Goal: Transaction & Acquisition: Purchase product/service

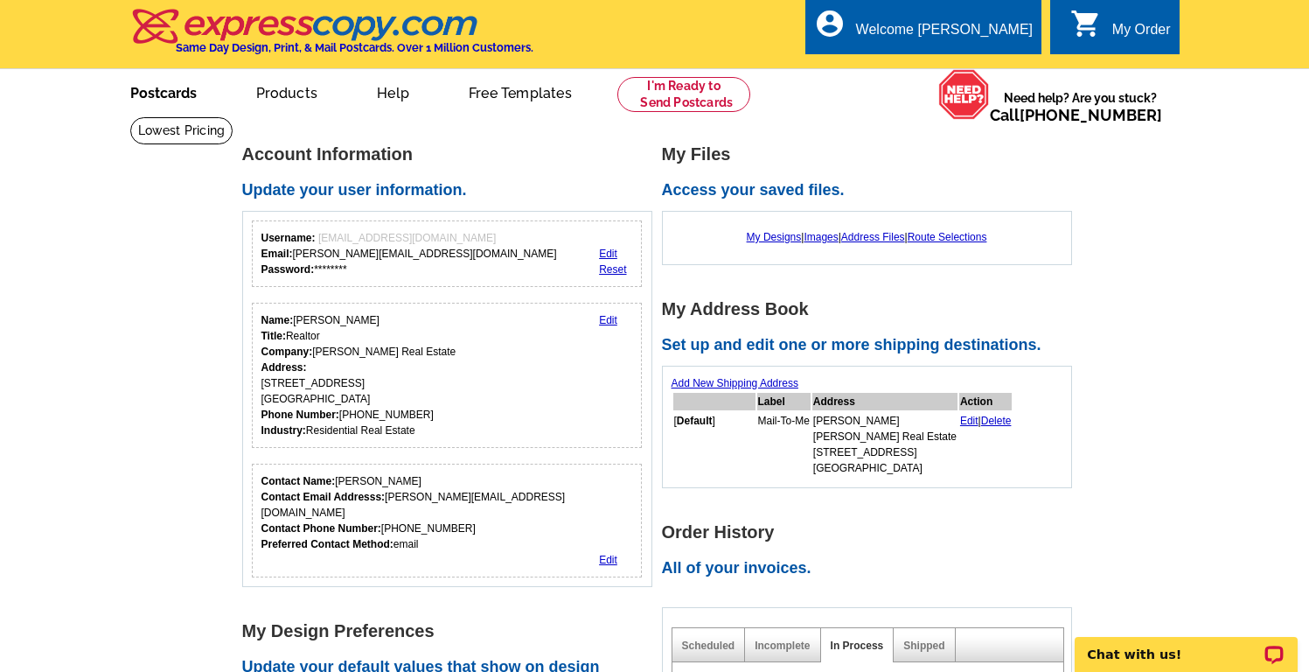
click at [167, 92] on link "Postcards" at bounding box center [163, 91] width 122 height 41
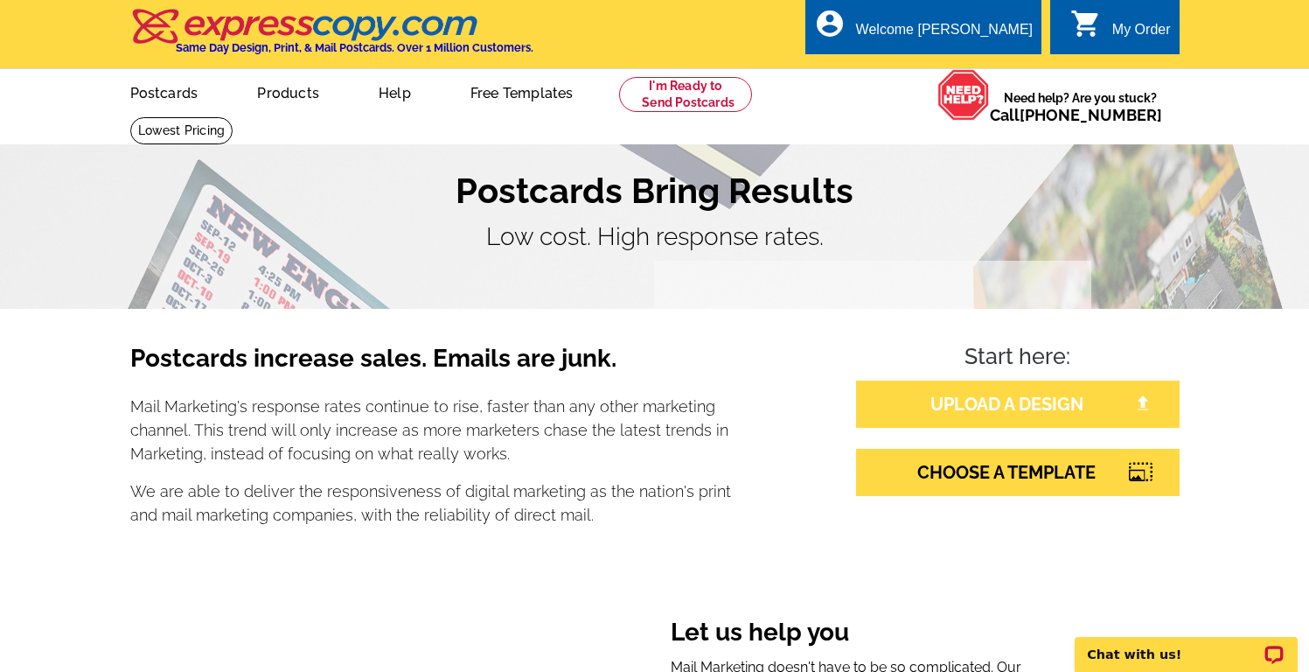
click at [968, 409] on link "UPLOAD A DESIGN" at bounding box center [1018, 404] width 324 height 47
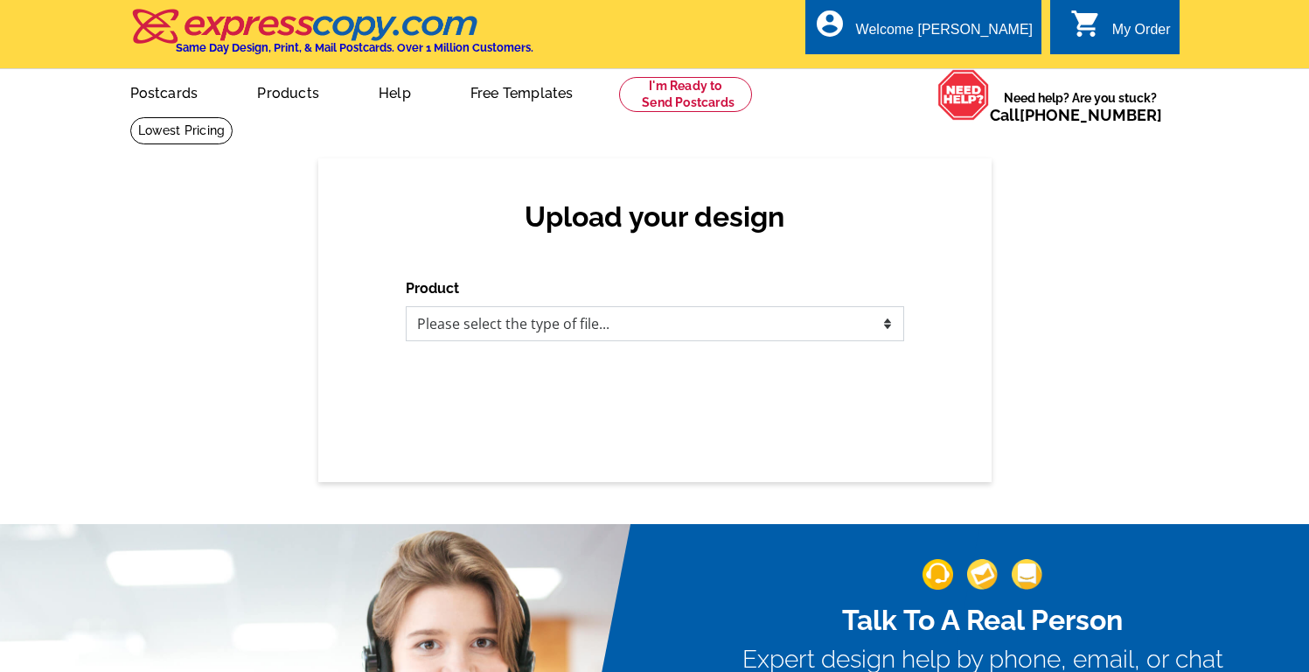
click at [677, 323] on select "Please select the type of file... Postcards Business Cards Letters and flyers G…" at bounding box center [655, 323] width 499 height 35
select select "1"
click at [406, 306] on select "Please select the type of file... Postcards Business Cards Letters and flyers G…" at bounding box center [655, 323] width 499 height 35
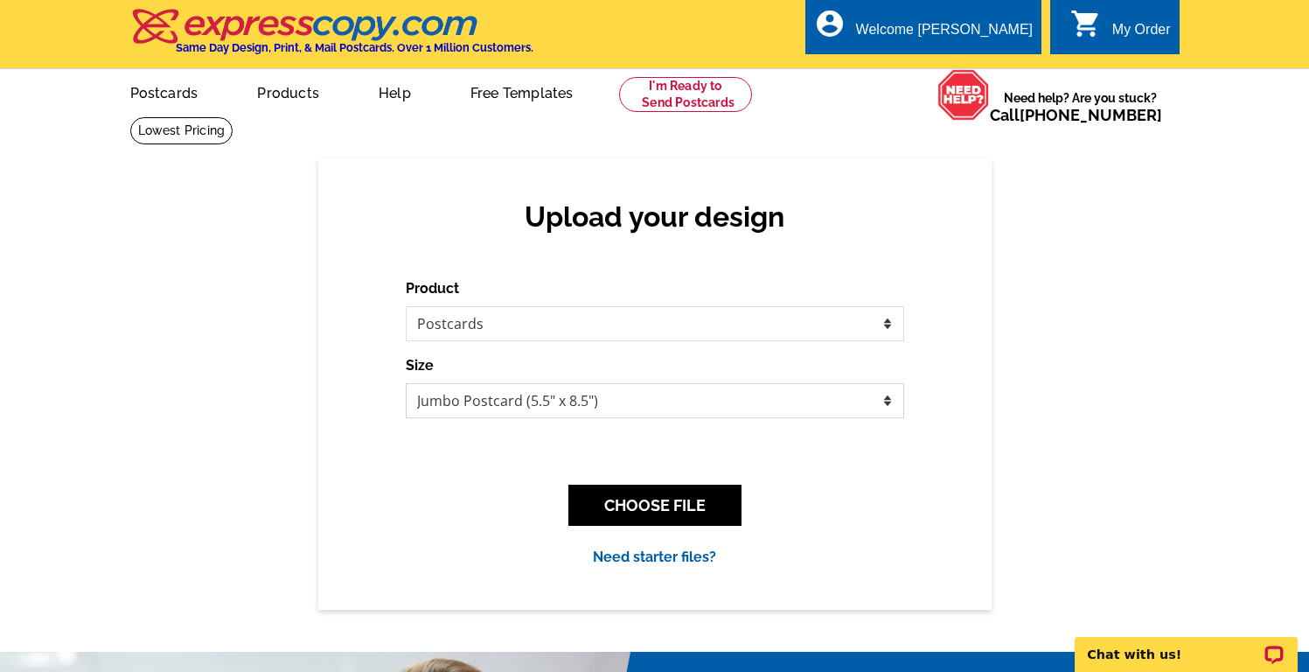
click at [630, 388] on select "Jumbo Postcard (5.5" x 8.5") Regular Postcard (4.25" x 5.6") Panoramic Postcard…" at bounding box center [655, 400] width 499 height 35
select select "1"
click at [406, 383] on select "Jumbo Postcard (5.5" x 8.5") Regular Postcard (4.25" x 5.6") Panoramic Postcard…" at bounding box center [655, 400] width 499 height 35
click at [675, 501] on button "CHOOSE FILE" at bounding box center [655, 505] width 173 height 41
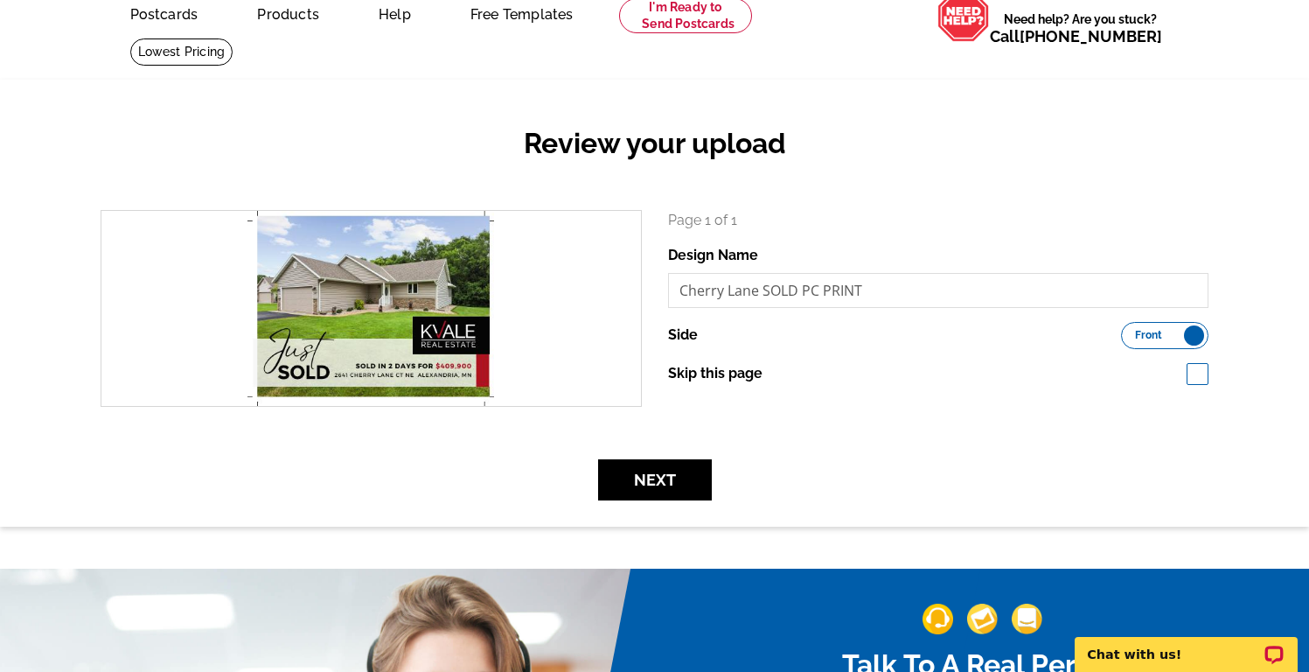
scroll to position [92, 0]
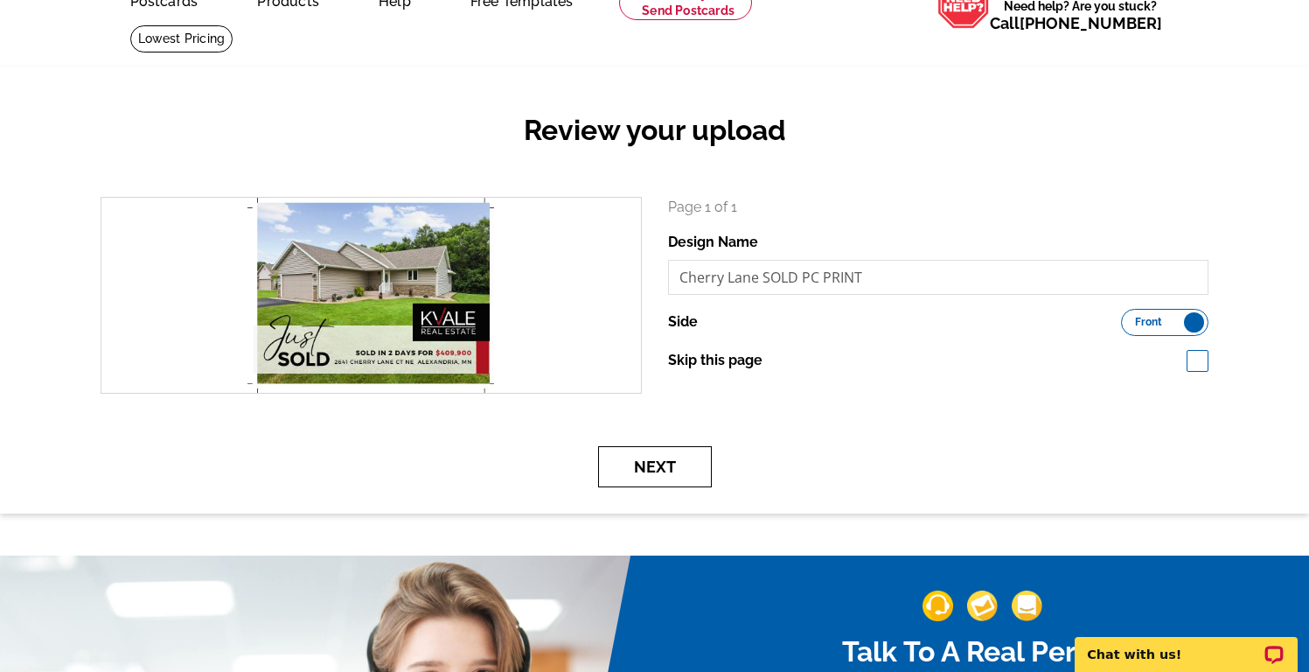
click at [679, 464] on button "Next" at bounding box center [655, 466] width 114 height 41
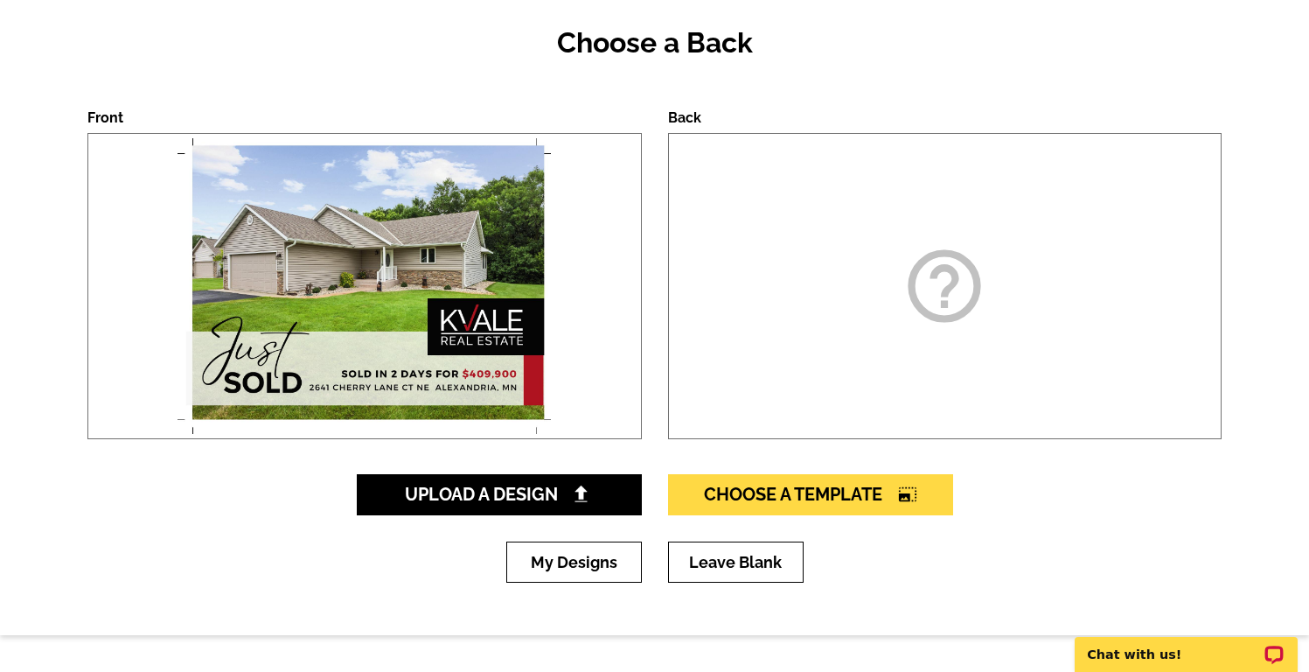
scroll to position [183, 0]
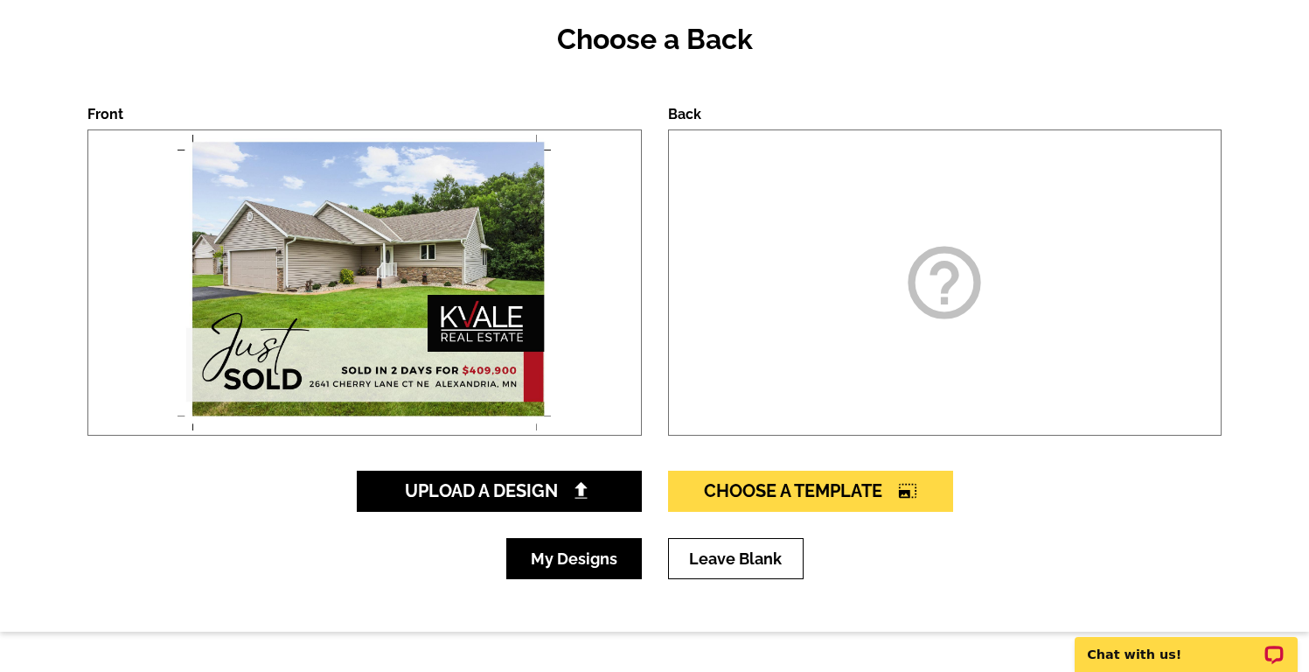
click at [614, 553] on link "My Designs" at bounding box center [574, 558] width 136 height 41
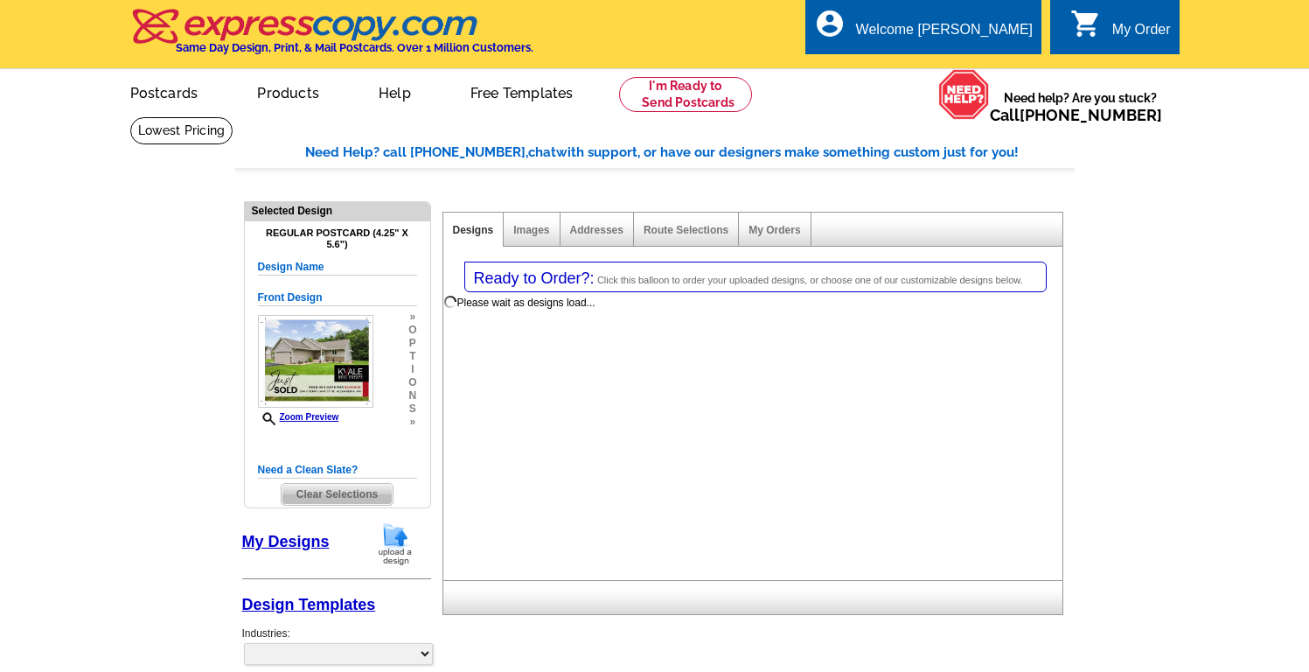
select select "1"
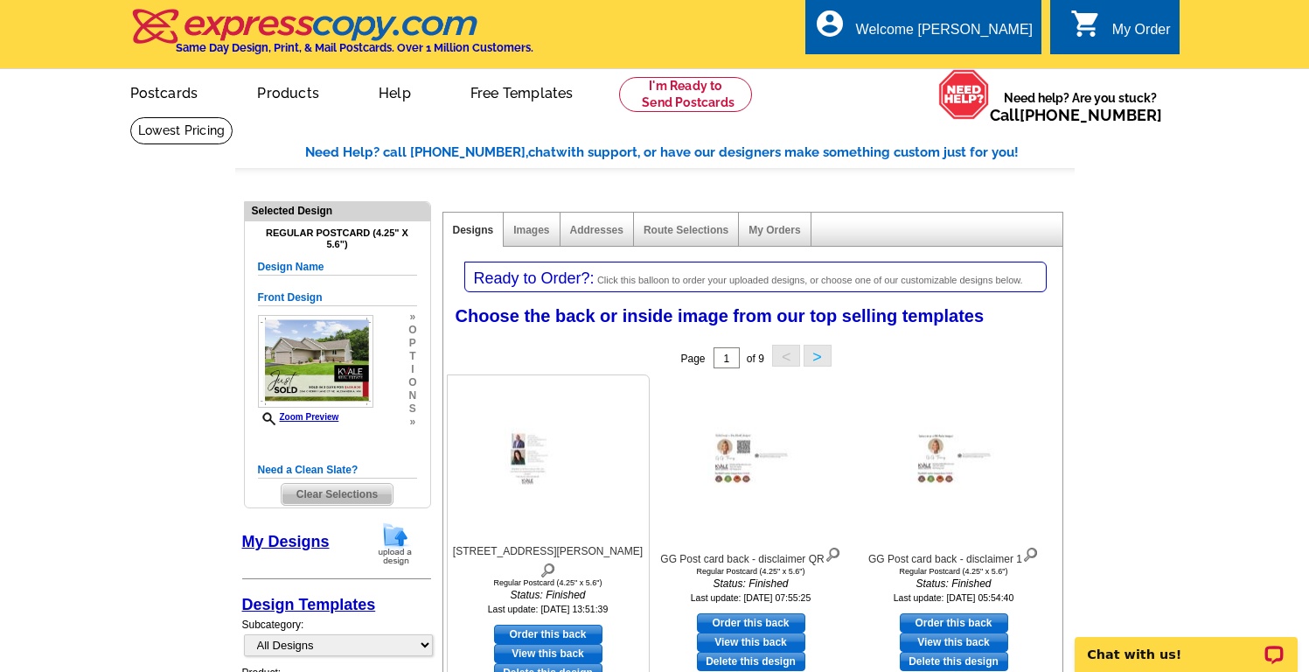
click at [576, 625] on link "Order this back" at bounding box center [548, 634] width 108 height 19
select select "front"
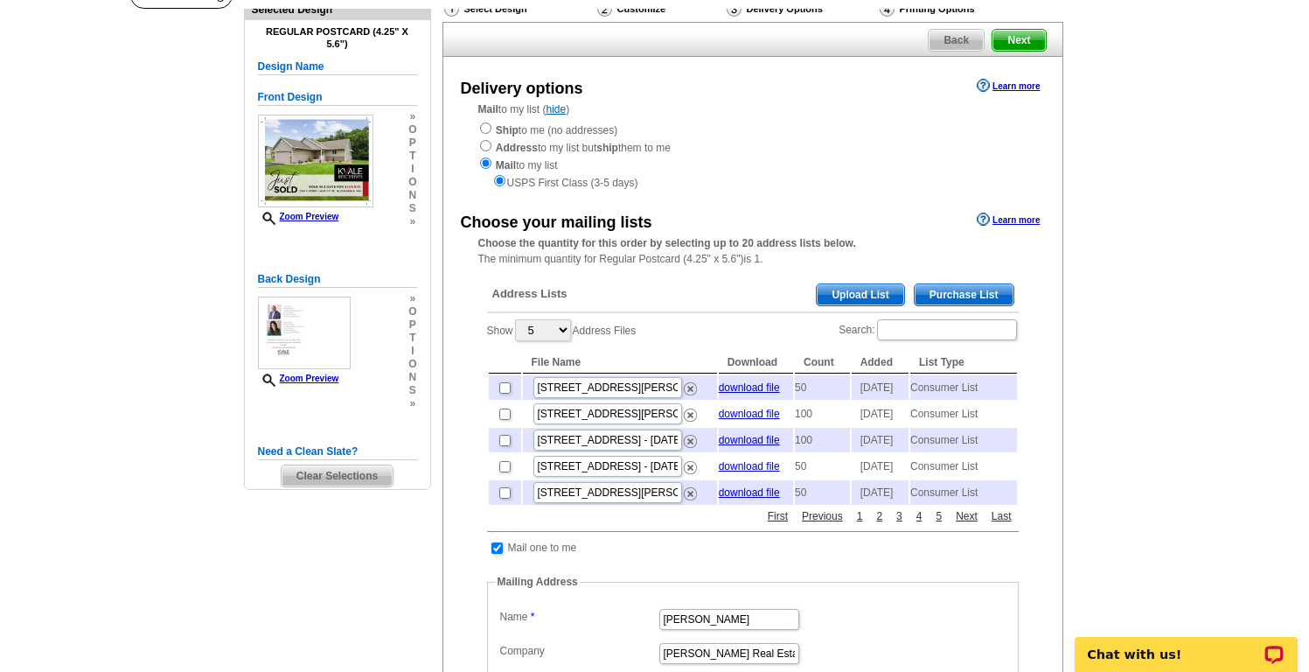
scroll to position [144, 0]
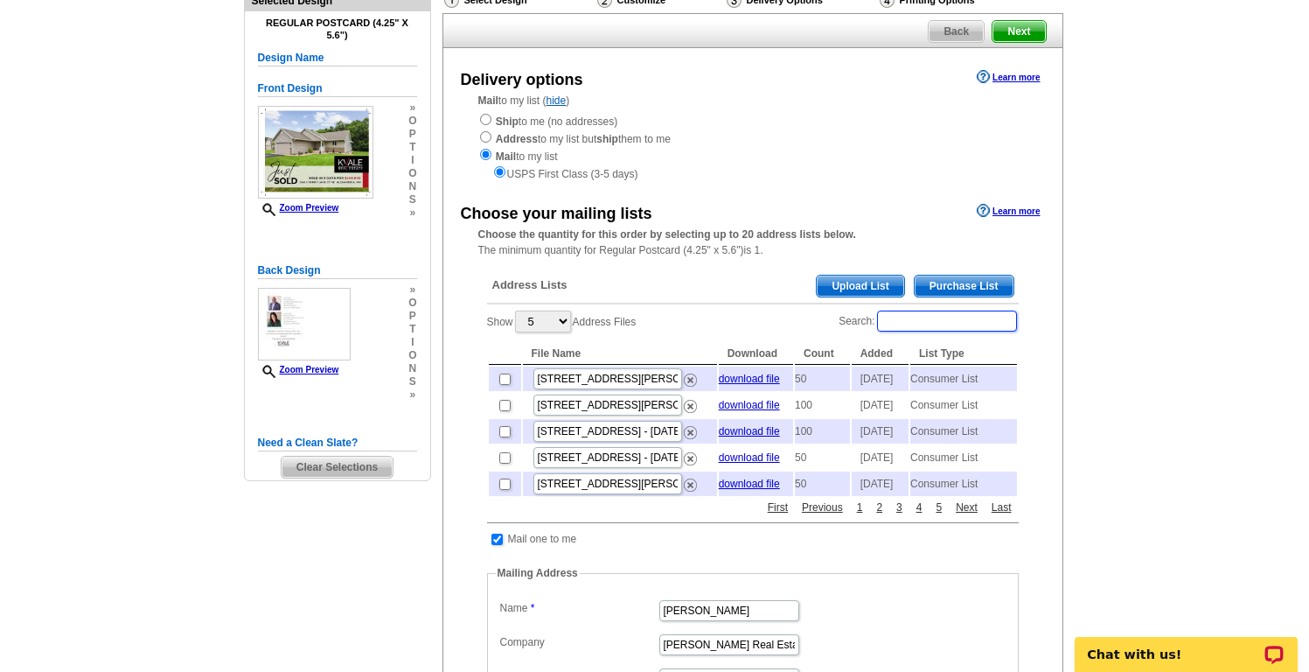
click at [953, 319] on input "Search:" at bounding box center [947, 321] width 140 height 21
type input "cherry"
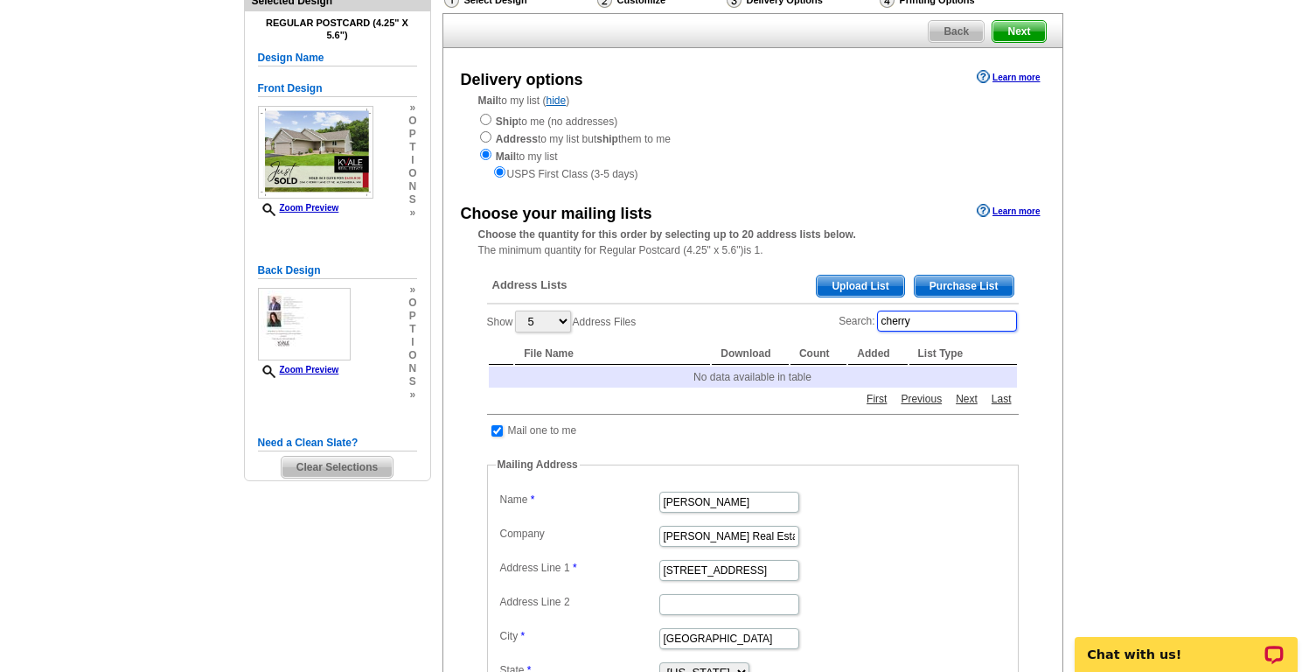
drag, startPoint x: 982, startPoint y: 319, endPoint x: 868, endPoint y: 319, distance: 114.6
click at [868, 319] on label "Search: cherry" at bounding box center [928, 321] width 179 height 24
type input "c"
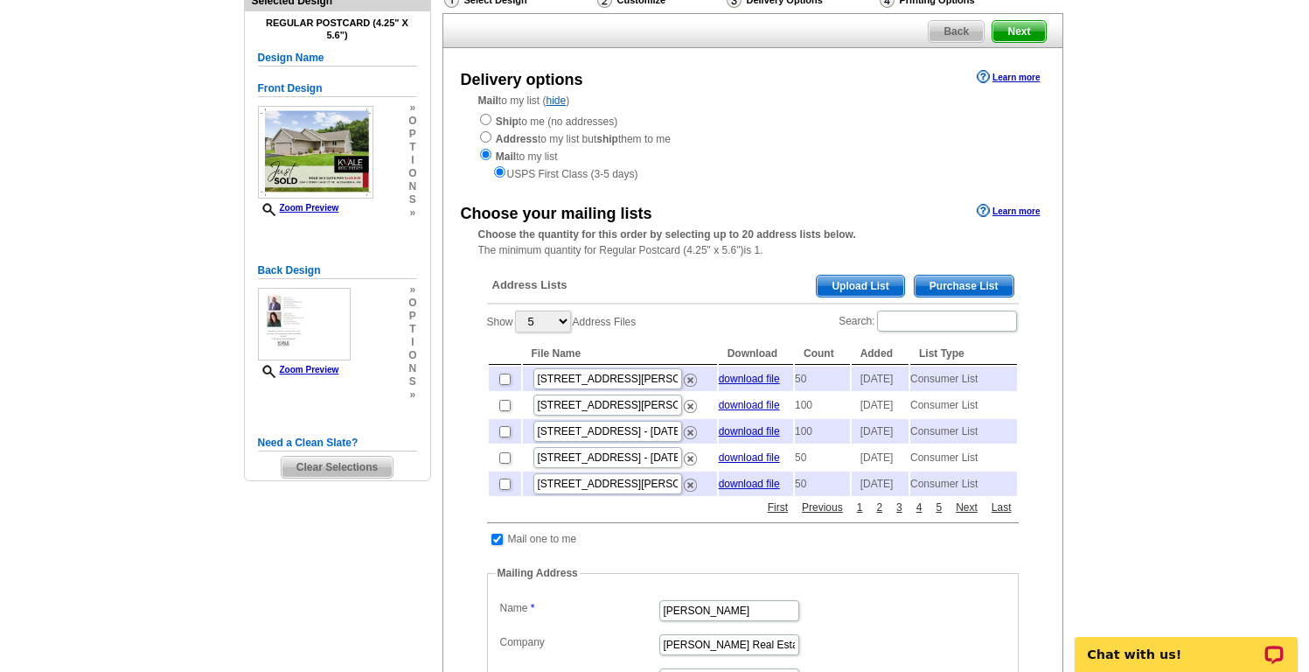
click at [1004, 283] on span "Purchase List" at bounding box center [964, 286] width 99 height 21
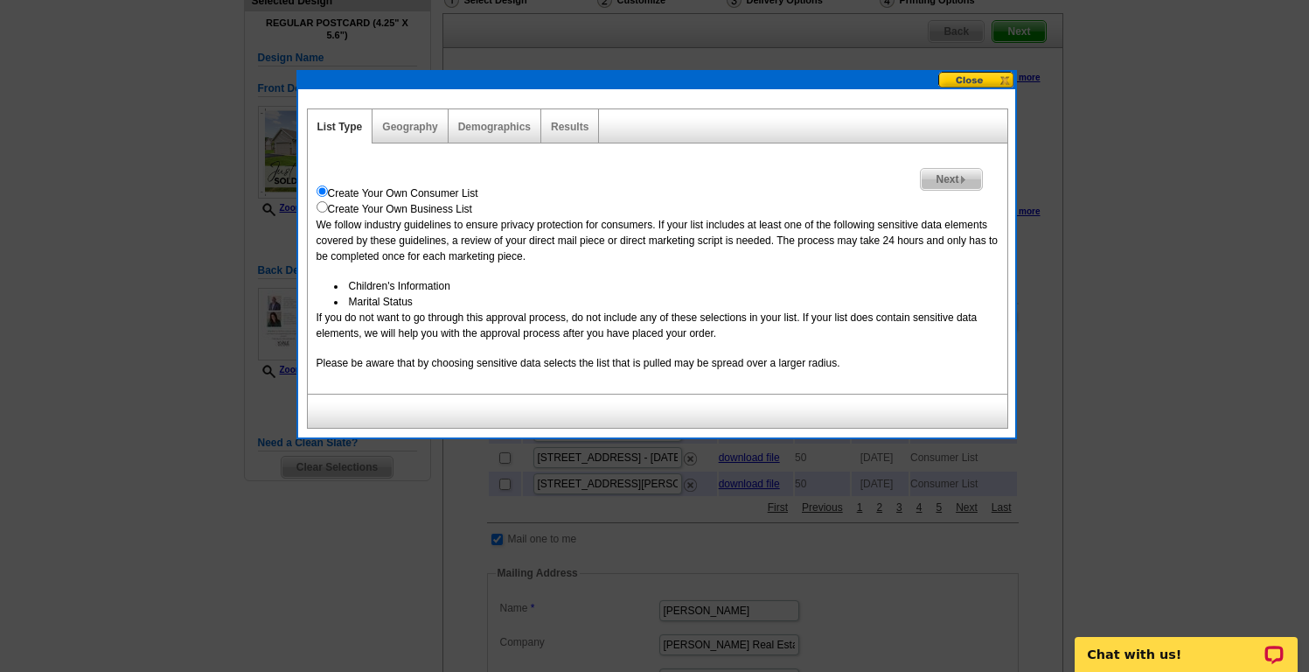
click at [967, 177] on img at bounding box center [964, 180] width 8 height 8
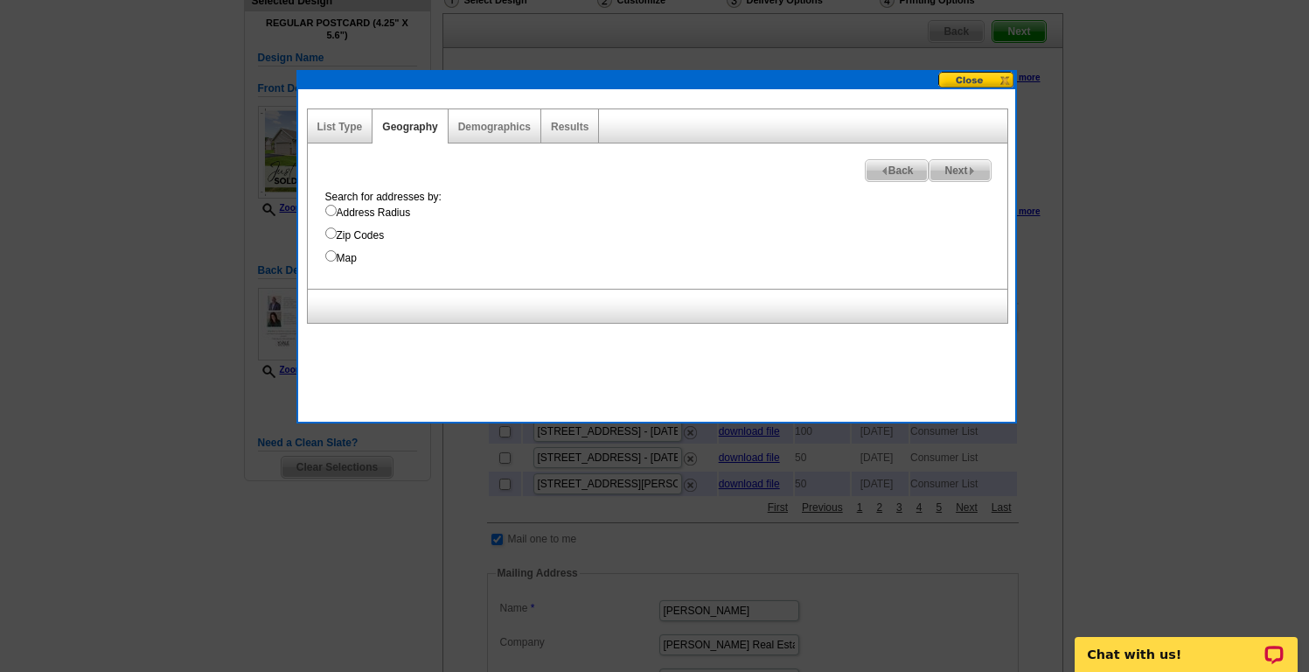
click at [331, 255] on input "Map" at bounding box center [330, 255] width 11 height 11
radio input "true"
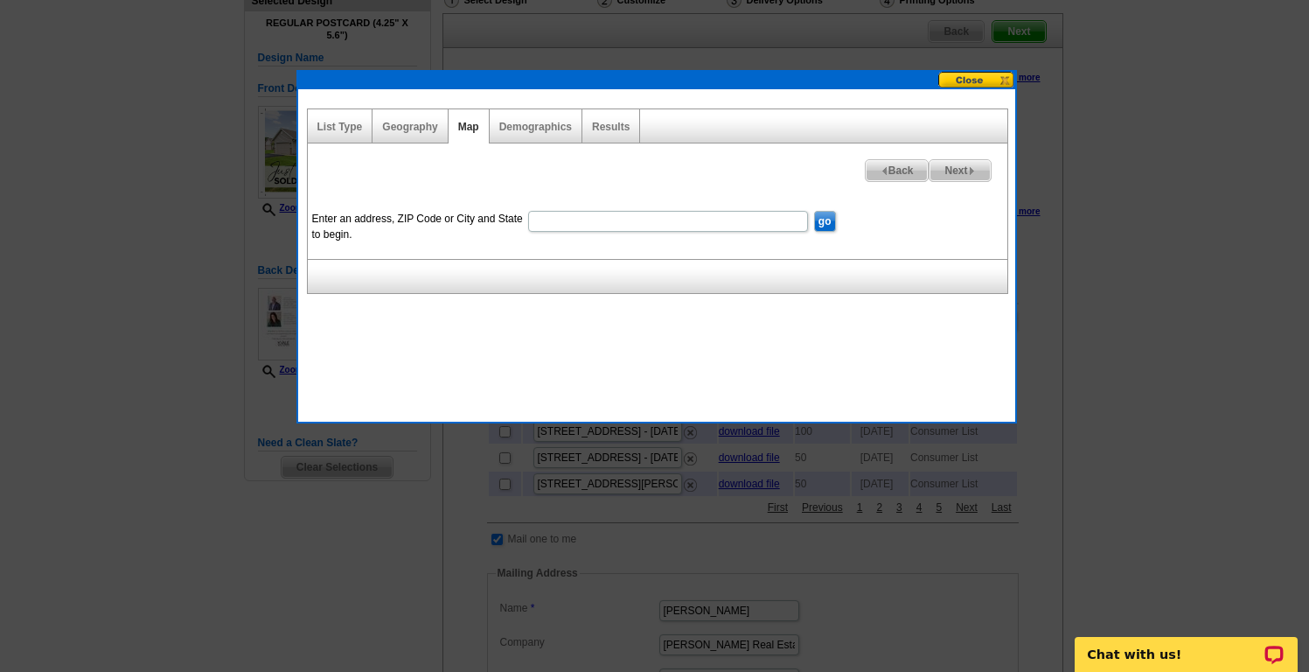
click at [549, 221] on input "Enter an address, ZIP Code or City and State to begin." at bounding box center [668, 221] width 280 height 21
type input "2641 Cherry Lane Court NE Alexandria, MN 56308"
click at [825, 222] on input "go" at bounding box center [825, 221] width 22 height 21
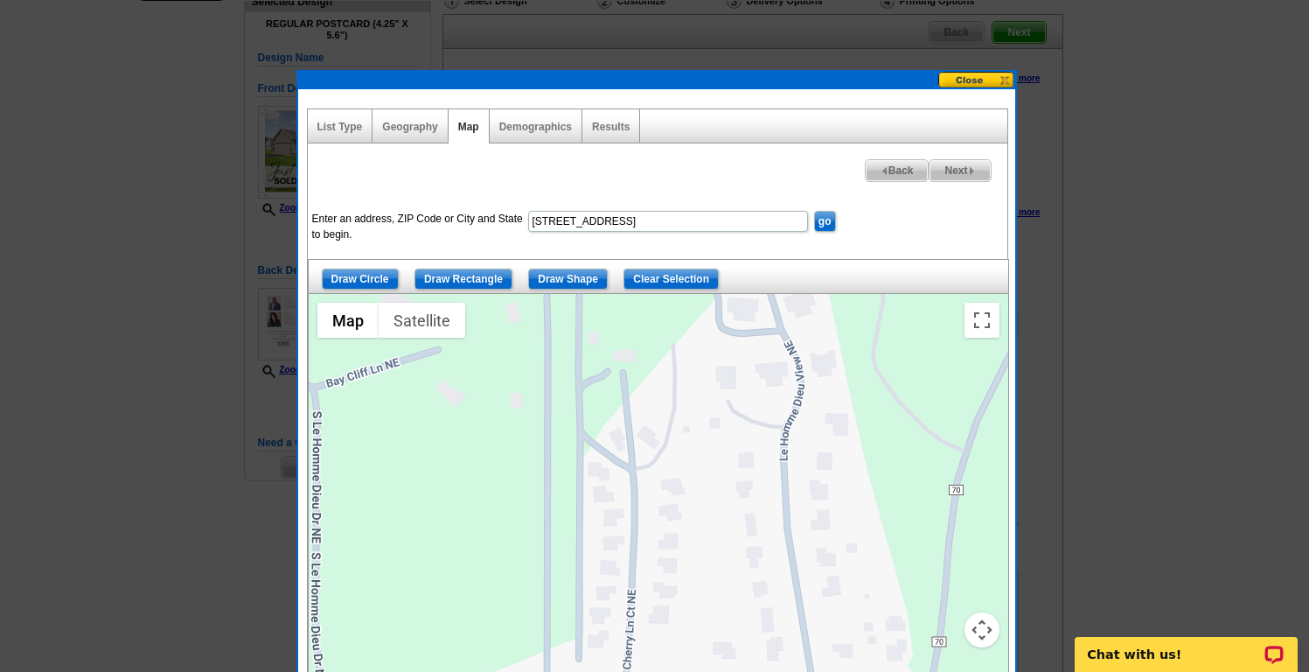
click at [981, 623] on button "Map camera controls" at bounding box center [982, 629] width 35 height 35
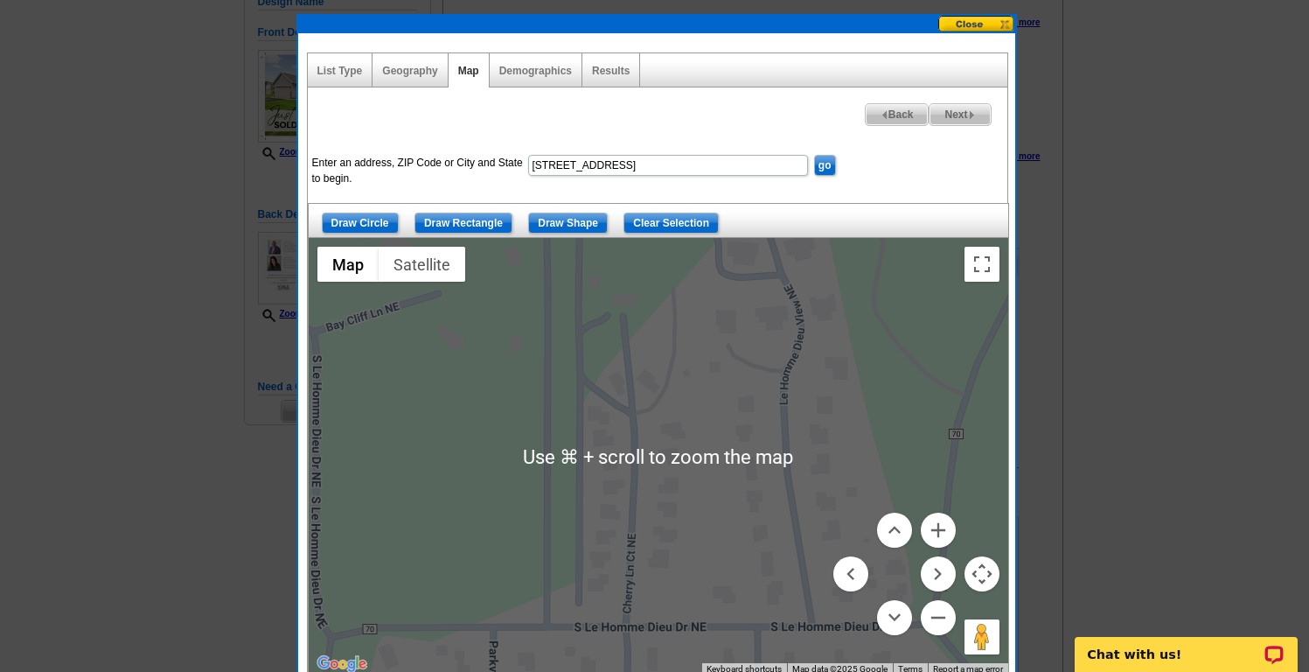
scroll to position [202, 0]
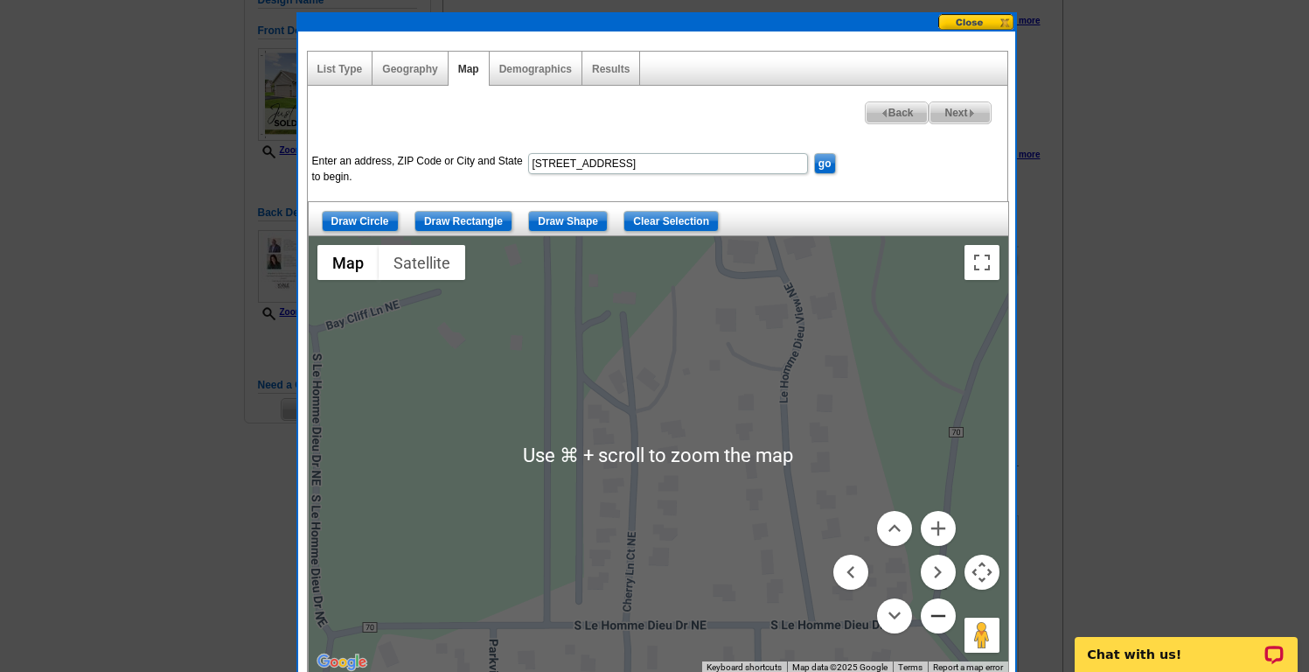
click at [937, 618] on button "Zoom out" at bounding box center [938, 615] width 35 height 35
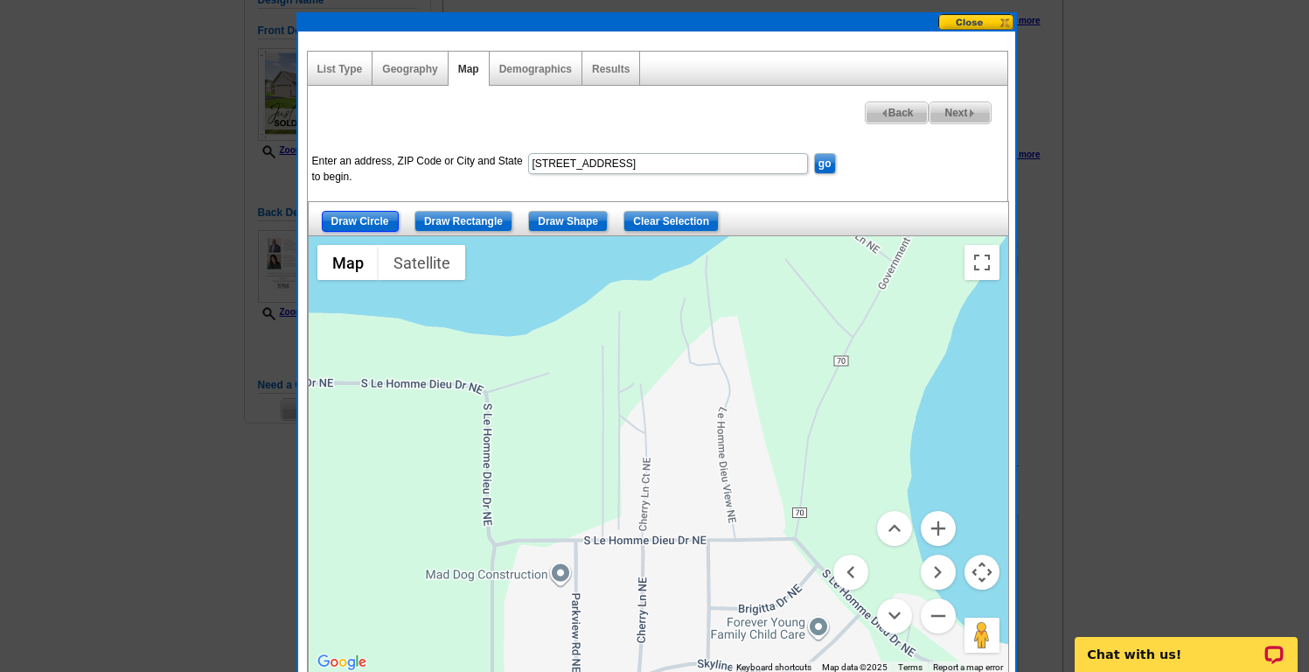
click at [387, 217] on input "Draw Circle" at bounding box center [360, 221] width 77 height 21
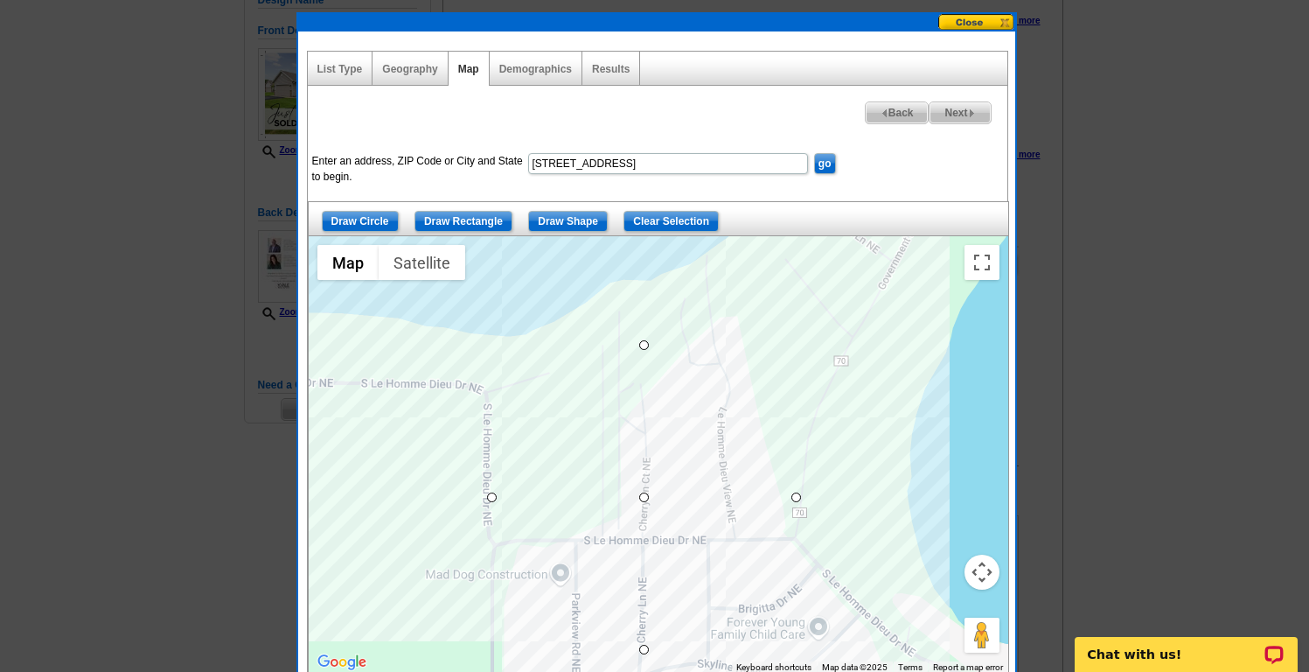
drag, startPoint x: 646, startPoint y: 499, endPoint x: 534, endPoint y: 392, distance: 155.9
drag, startPoint x: 642, startPoint y: 498, endPoint x: 648, endPoint y: 474, distance: 24.4
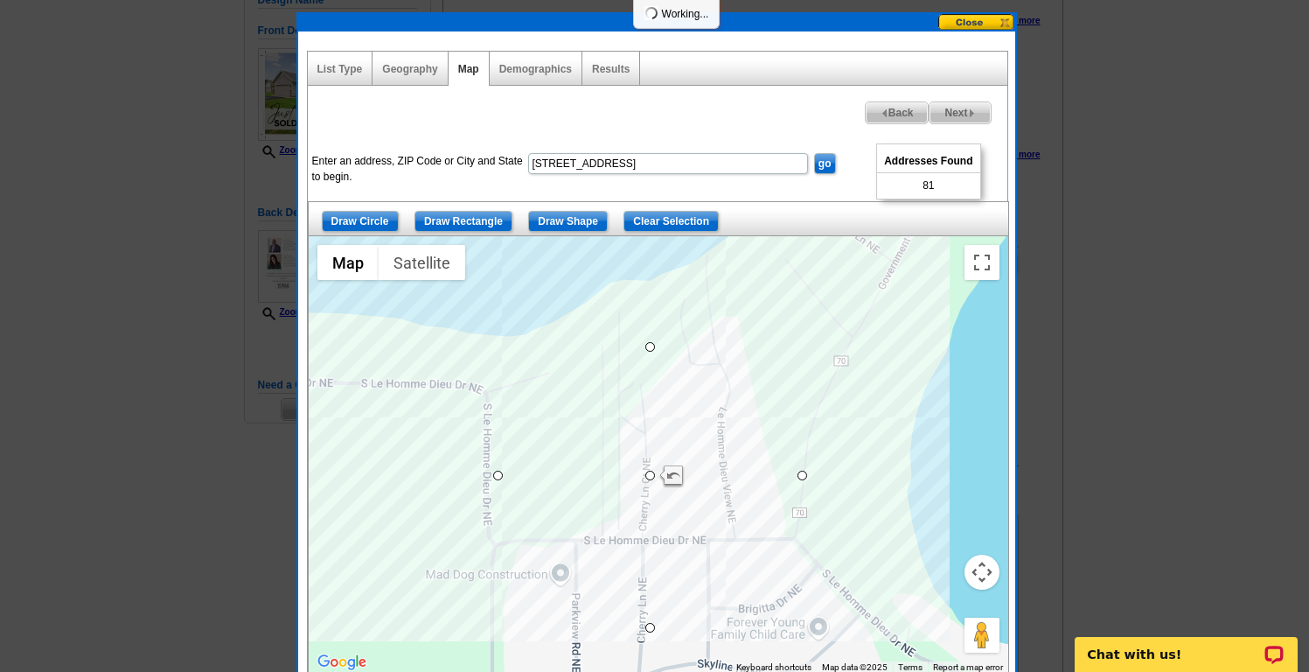
drag, startPoint x: 649, startPoint y: 323, endPoint x: 653, endPoint y: 348, distance: 25.7
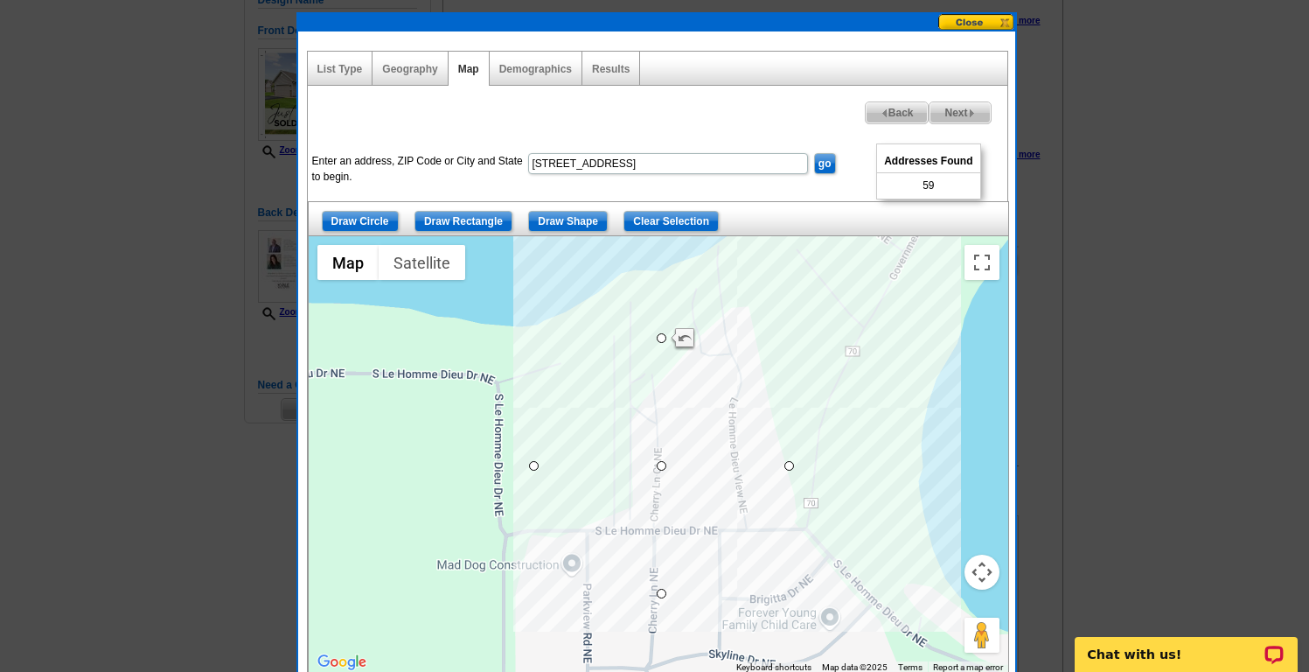
drag, startPoint x: 648, startPoint y: 469, endPoint x: 660, endPoint y: 457, distance: 16.1
click at [660, 457] on div at bounding box center [659, 454] width 700 height 437
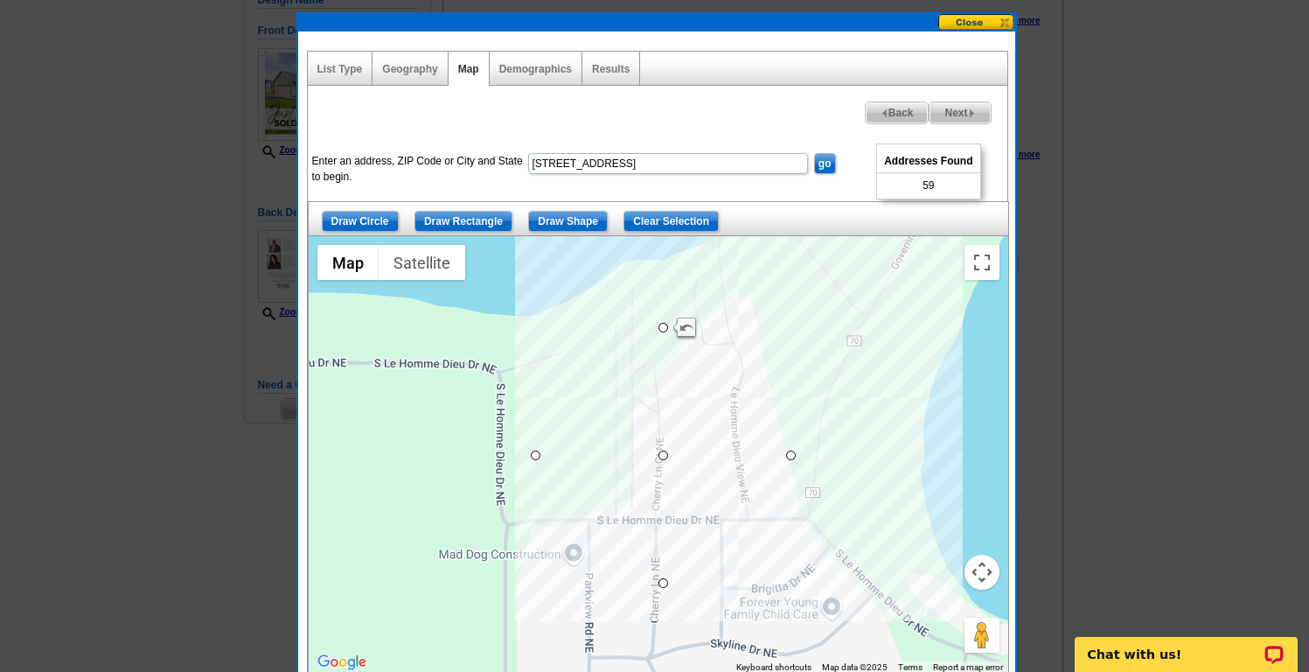
drag, startPoint x: 659, startPoint y: 458, endPoint x: 660, endPoint y: 446, distance: 12.4
click at [660, 446] on div at bounding box center [659, 454] width 700 height 437
drag, startPoint x: 664, startPoint y: 455, endPoint x: 667, endPoint y: 446, distance: 9.4
click at [985, 575] on button "Map camera controls" at bounding box center [982, 572] width 35 height 35
click at [938, 524] on button "Zoom in" at bounding box center [938, 528] width 35 height 35
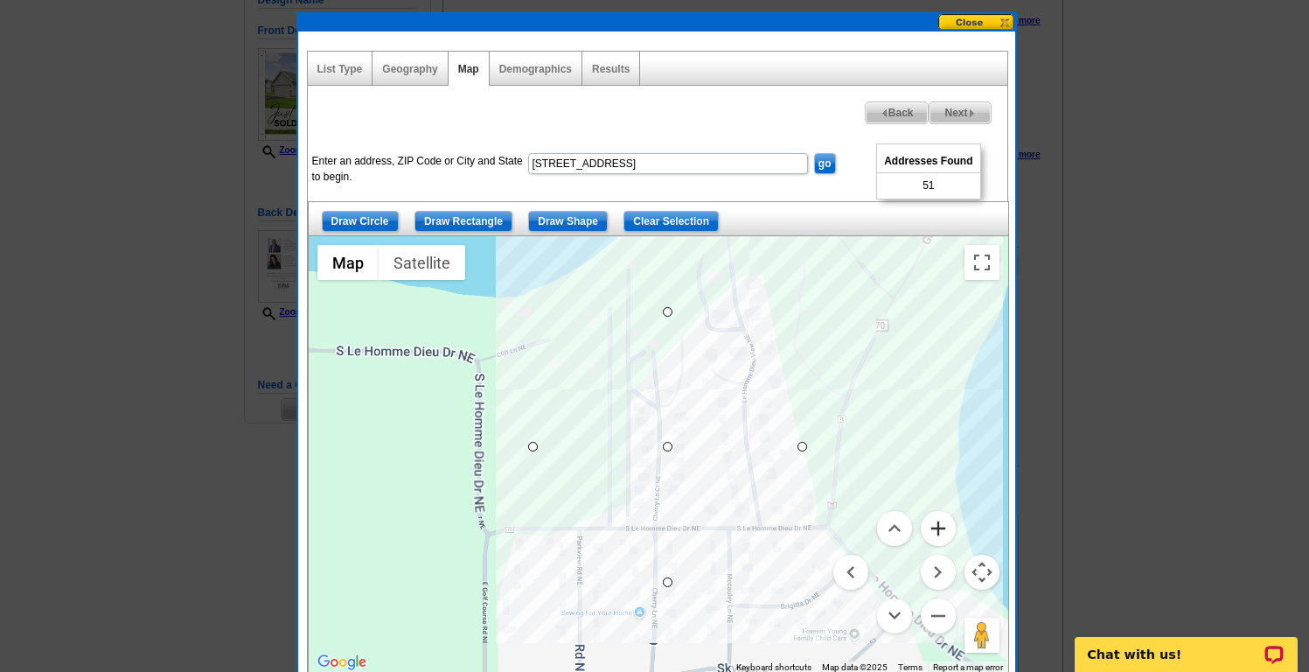
click at [938, 524] on button "Zoom in" at bounding box center [938, 528] width 35 height 35
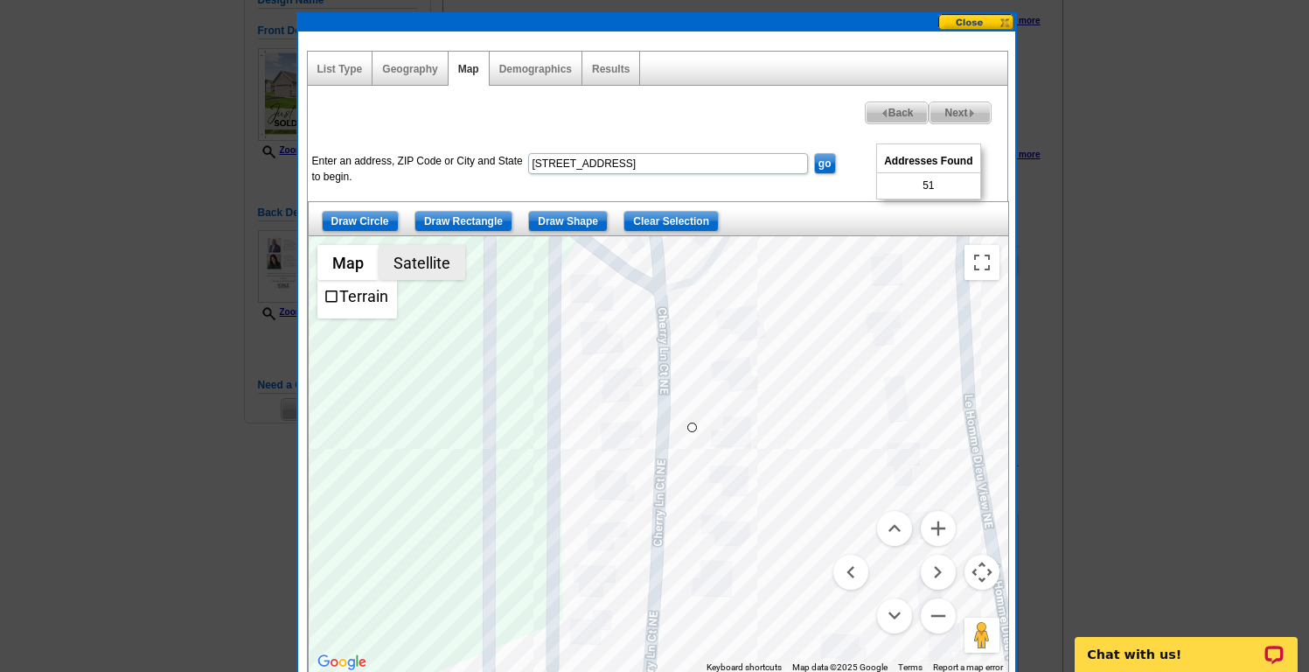
click at [409, 261] on button "Satellite" at bounding box center [422, 262] width 87 height 35
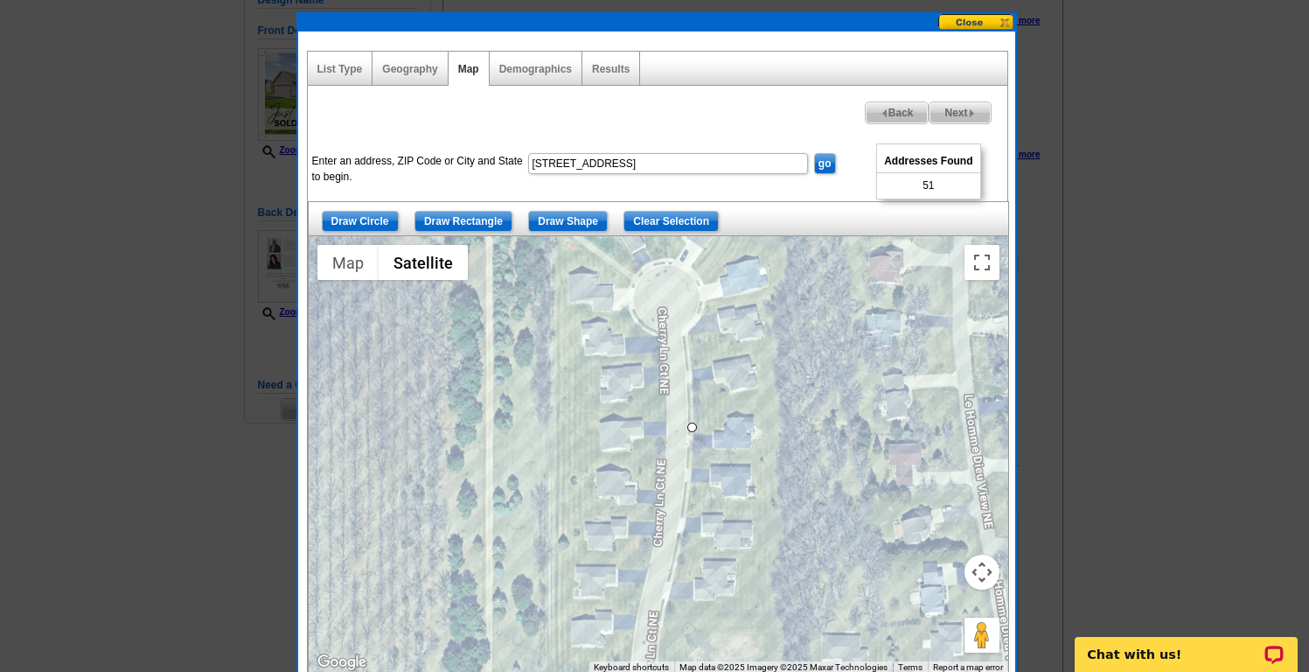
click at [978, 575] on button "Map camera controls" at bounding box center [982, 572] width 35 height 35
click at [943, 607] on button "Zoom out" at bounding box center [938, 615] width 35 height 35
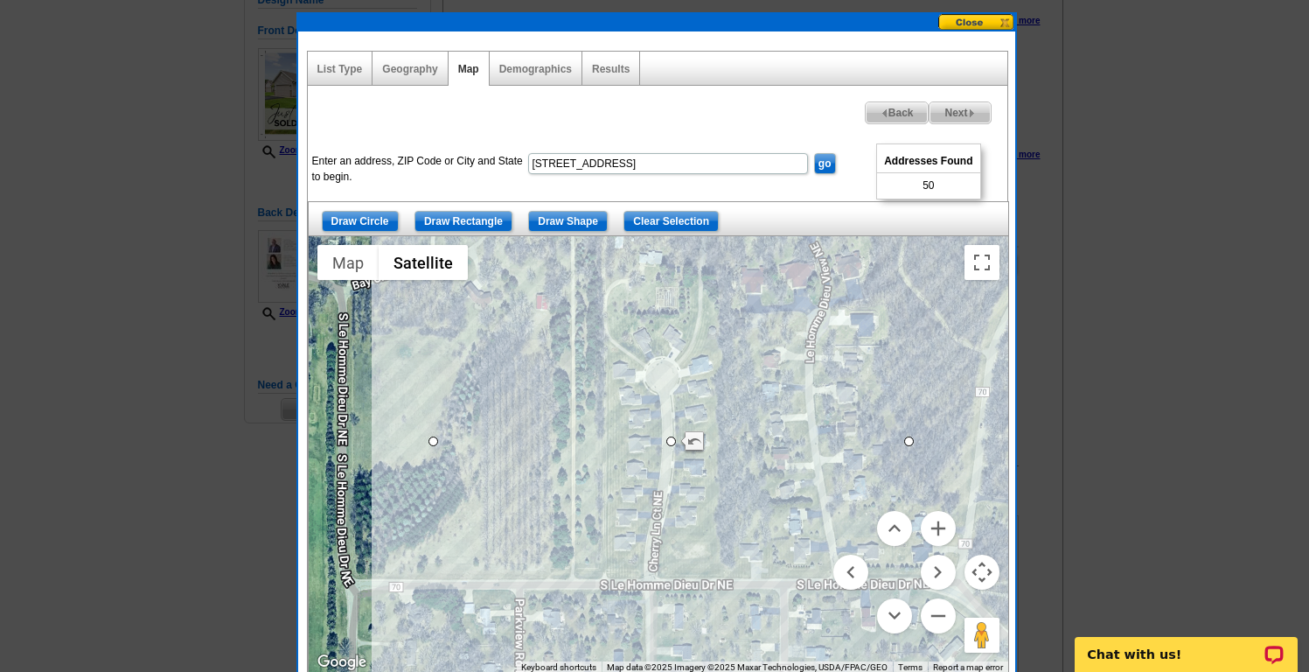
click at [957, 109] on span "Next" at bounding box center [960, 112] width 60 height 21
select select
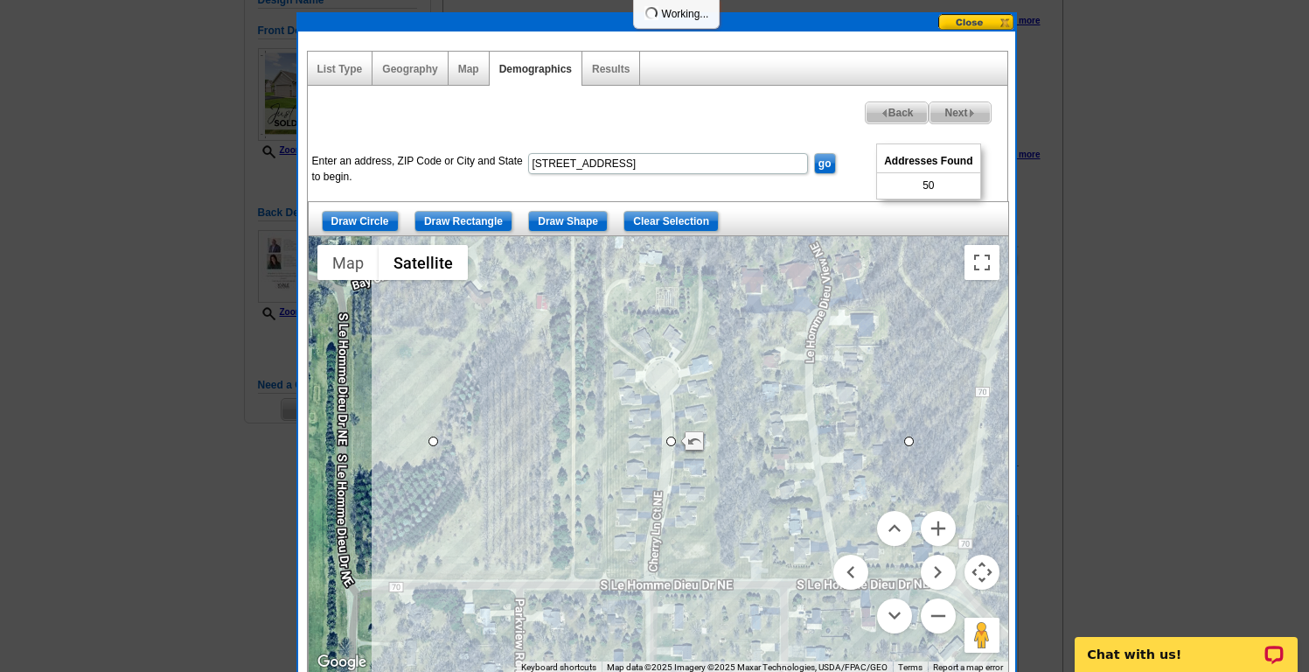
select select
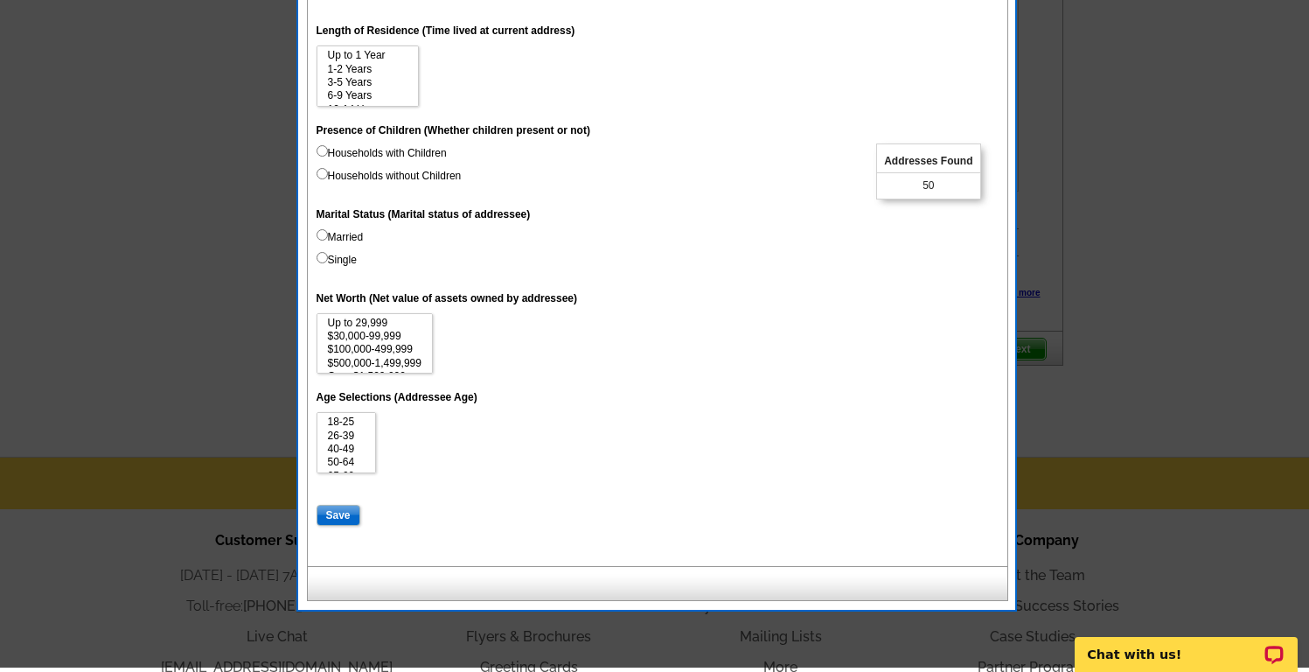
scroll to position [849, 0]
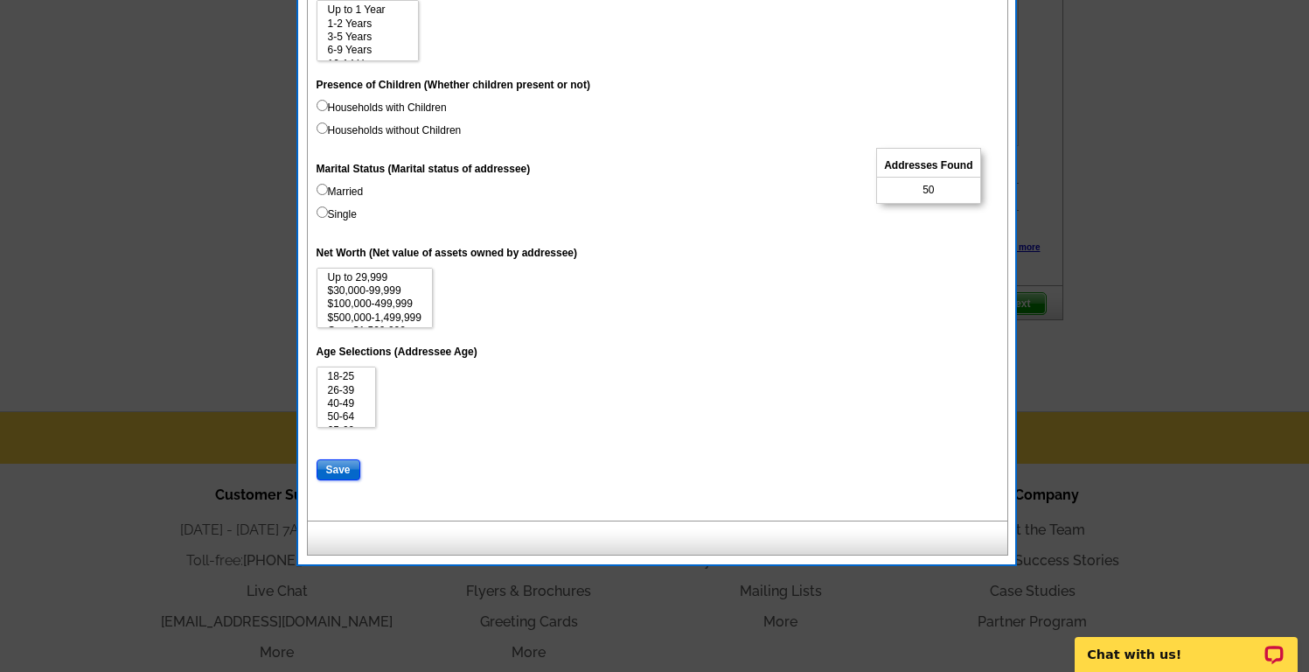
click at [346, 459] on input "Save" at bounding box center [339, 469] width 44 height 21
select select
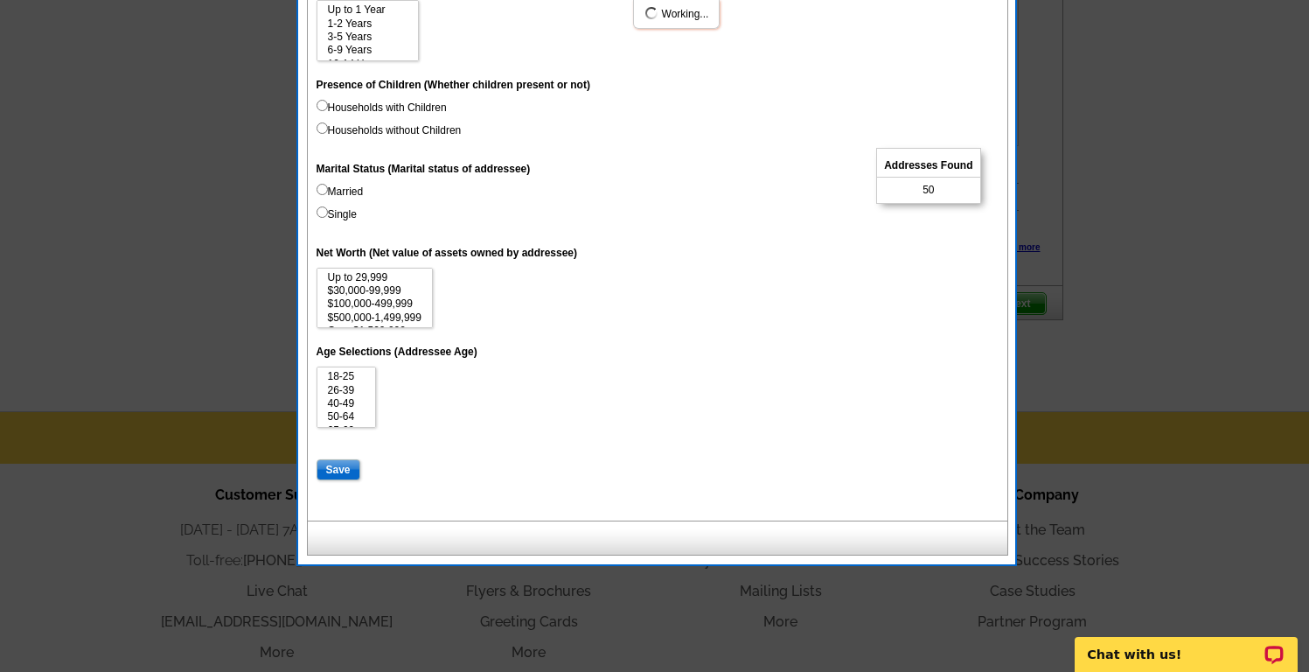
select select
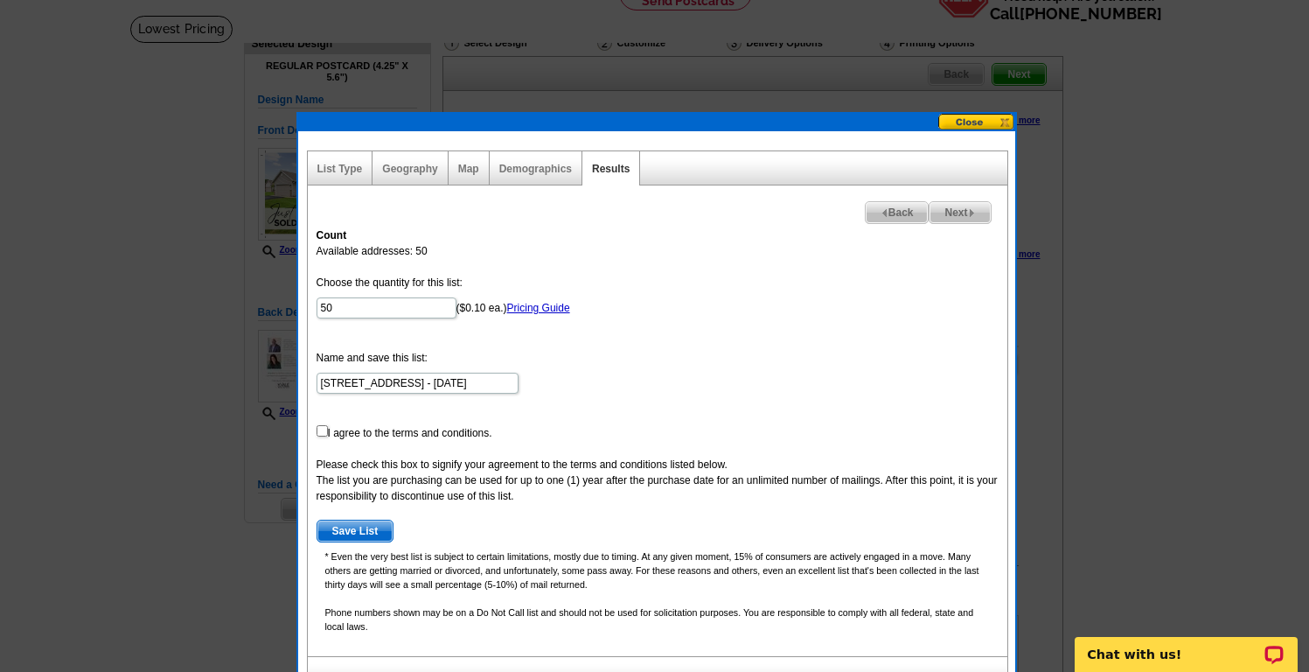
scroll to position [91, 0]
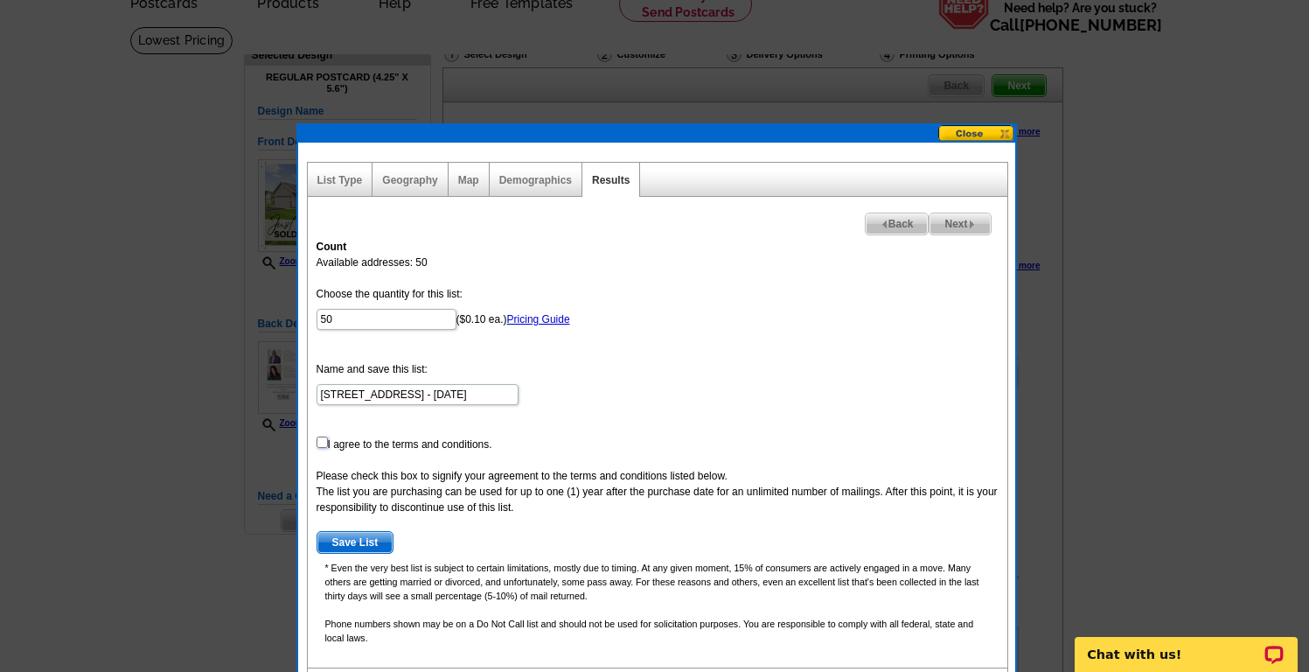
click at [322, 442] on input "checkbox" at bounding box center [322, 441] width 11 height 11
checkbox input "true"
click at [353, 541] on span "Save List" at bounding box center [356, 542] width 76 height 21
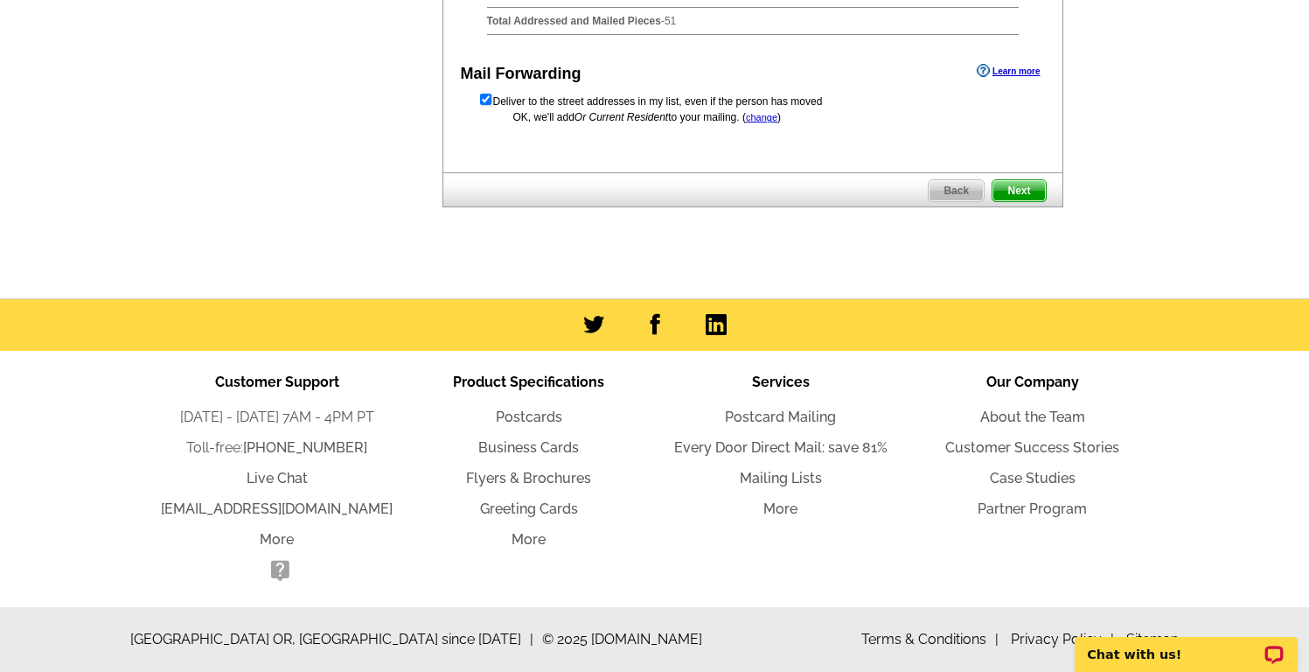
scroll to position [1058, 0]
click at [1024, 192] on span "Next" at bounding box center [1019, 190] width 52 height 21
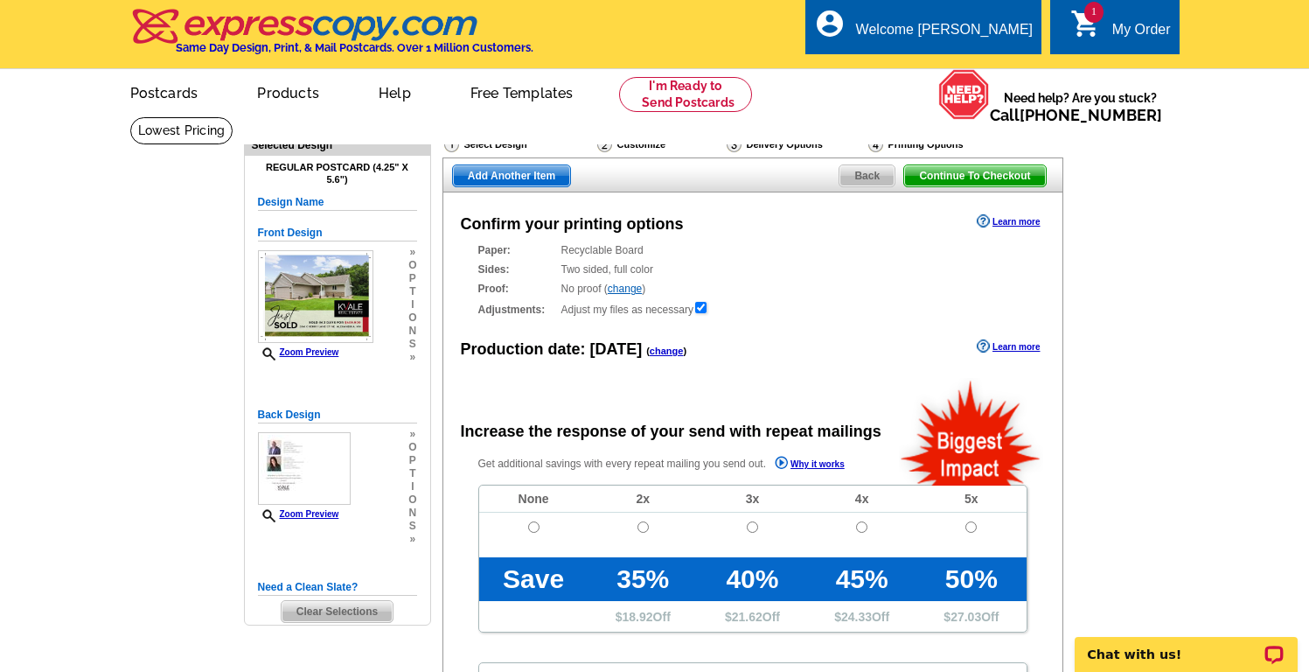
radio input "false"
click at [534, 527] on input "radio" at bounding box center [533, 526] width 11 height 11
radio input "true"
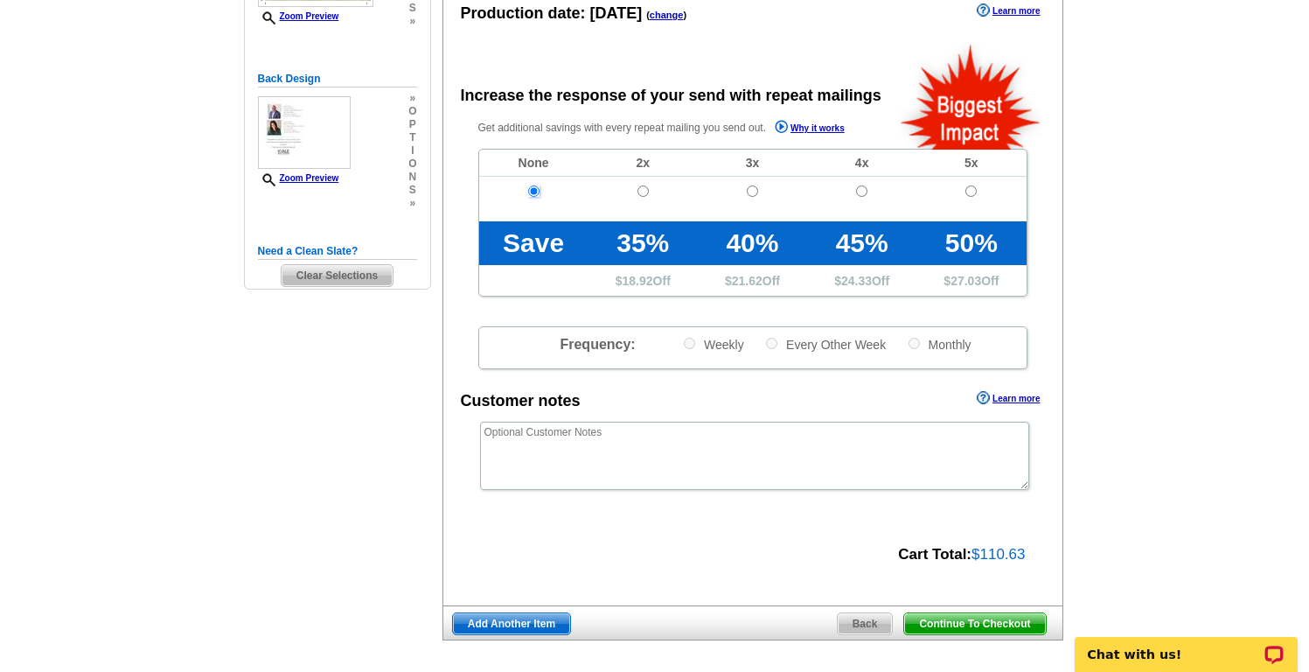
scroll to position [360, 0]
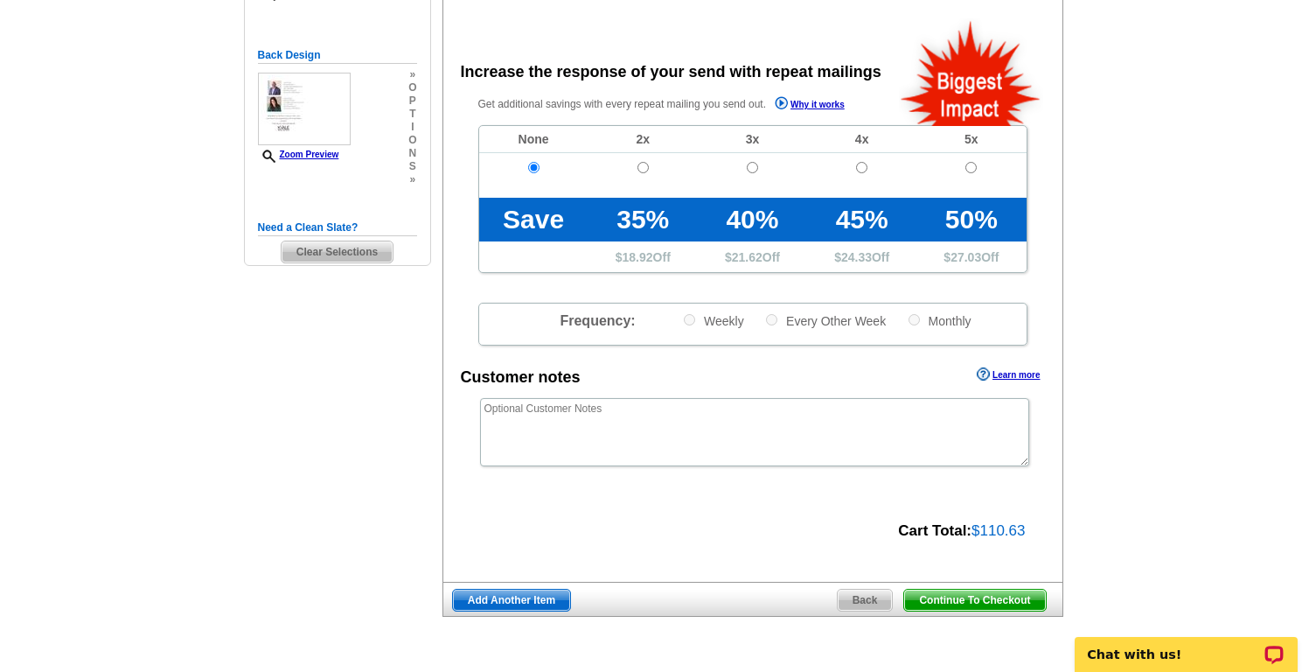
click at [1023, 598] on span "Continue To Checkout" at bounding box center [974, 600] width 141 height 21
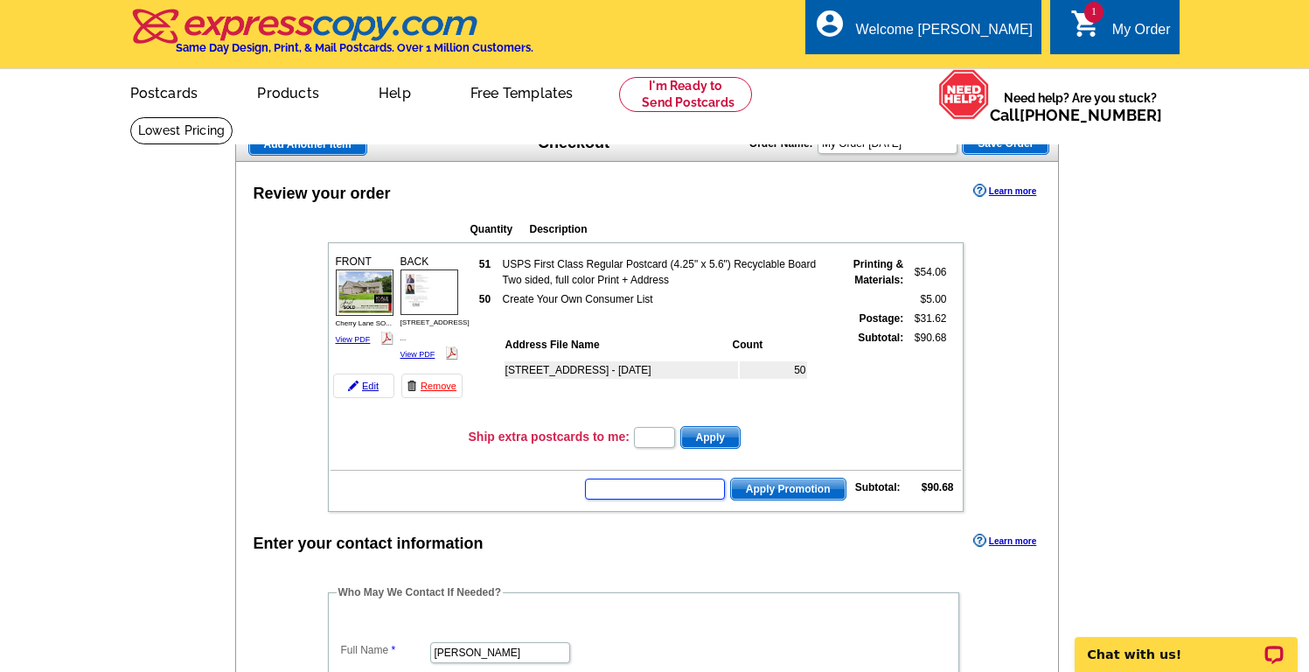
click at [678, 491] on input "text" at bounding box center [655, 488] width 140 height 21
click at [644, 487] on input "text" at bounding box center [655, 488] width 140 height 21
click at [637, 492] on input "text" at bounding box center [655, 488] width 140 height 21
type input "CHAT20"
click at [765, 486] on span "Apply Promotion" at bounding box center [788, 488] width 115 height 21
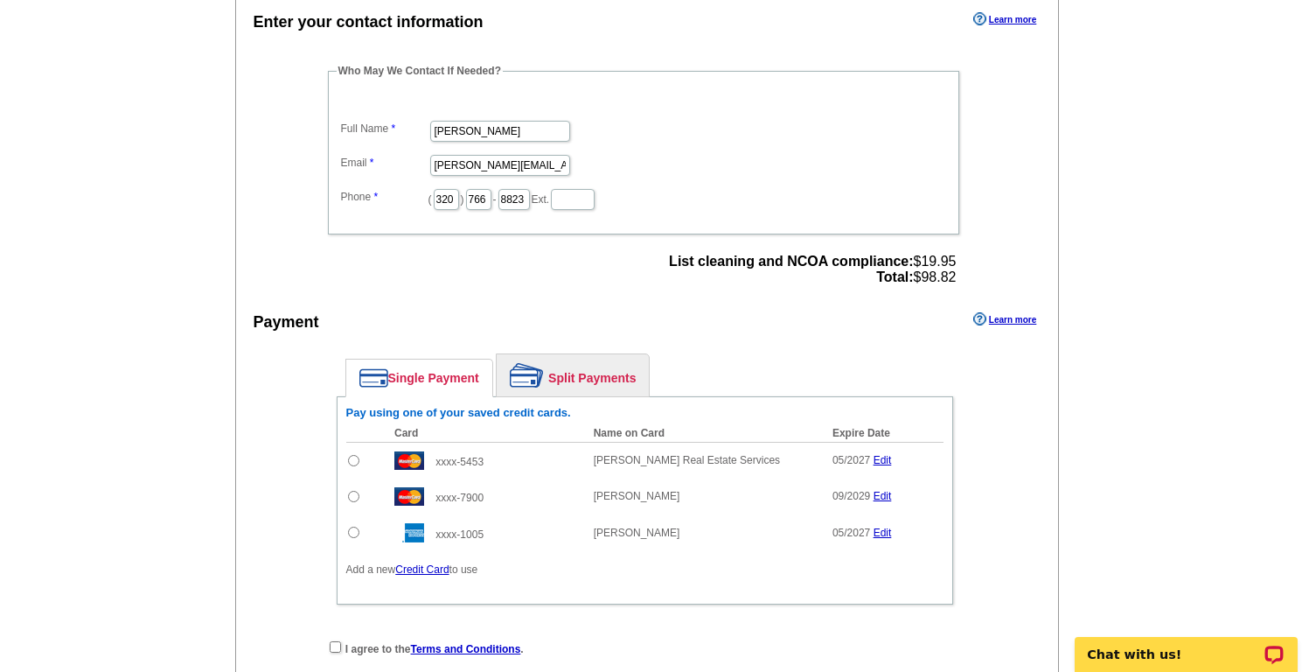
scroll to position [633, 0]
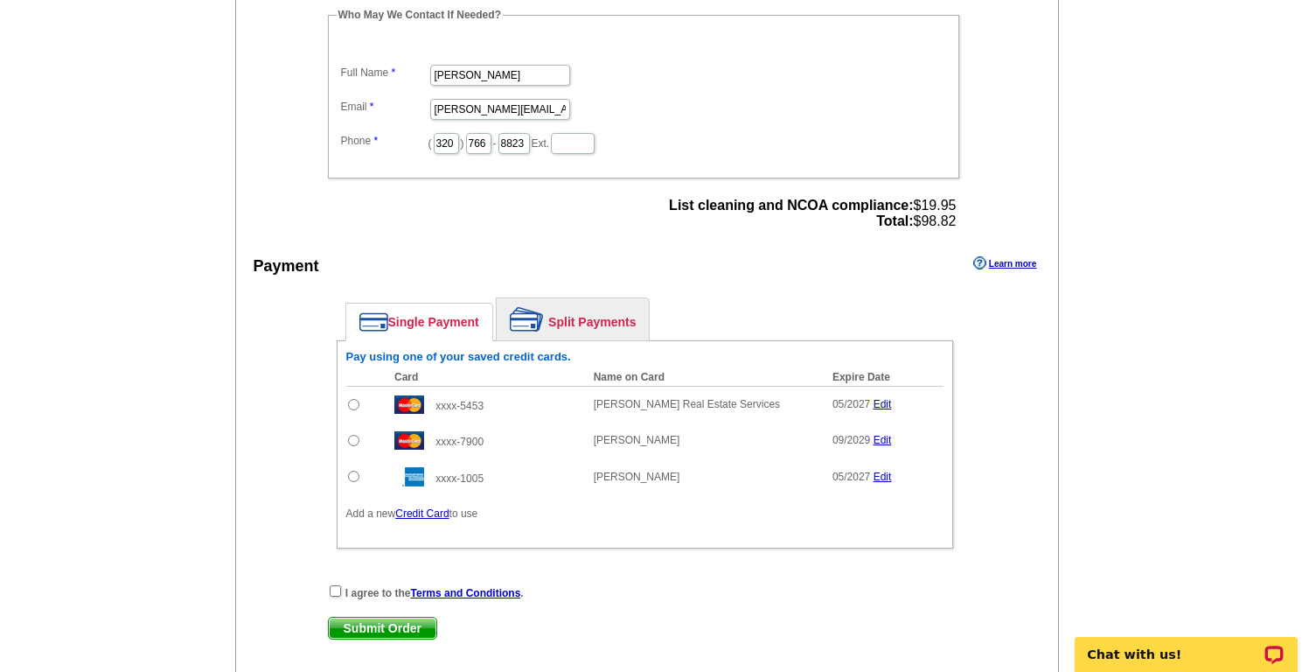
click at [352, 402] on input "radio" at bounding box center [353, 404] width 11 height 11
radio input "true"
click at [332, 590] on input "checkbox" at bounding box center [335, 590] width 11 height 11
checkbox input "true"
click at [372, 626] on span "Submit Order" at bounding box center [383, 628] width 108 height 21
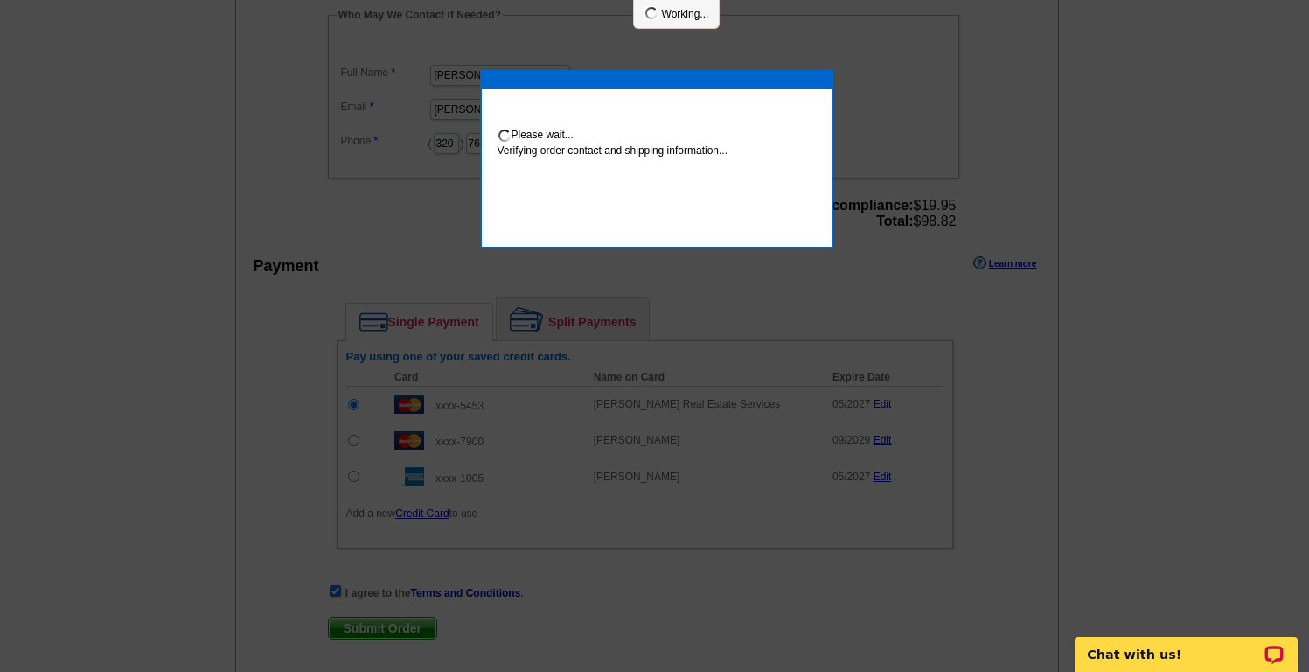
scroll to position [626, 0]
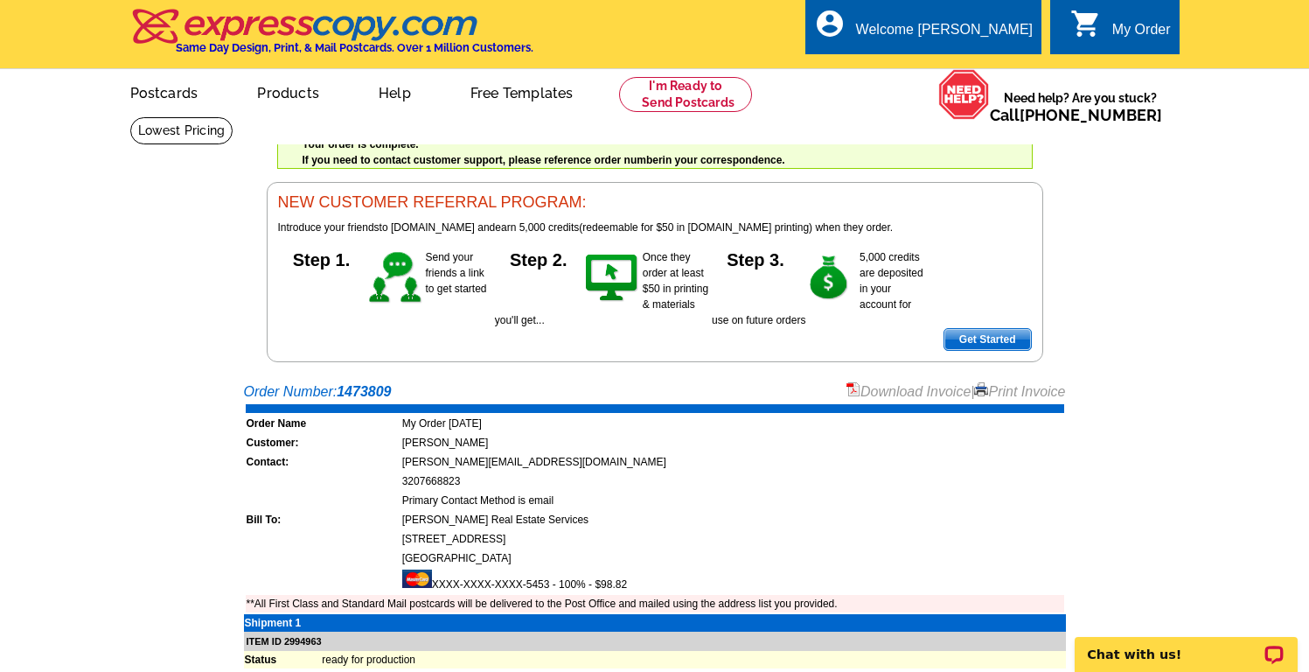
click at [892, 390] on link "Download Invoice" at bounding box center [909, 391] width 124 height 15
